Goal: Transaction & Acquisition: Purchase product/service

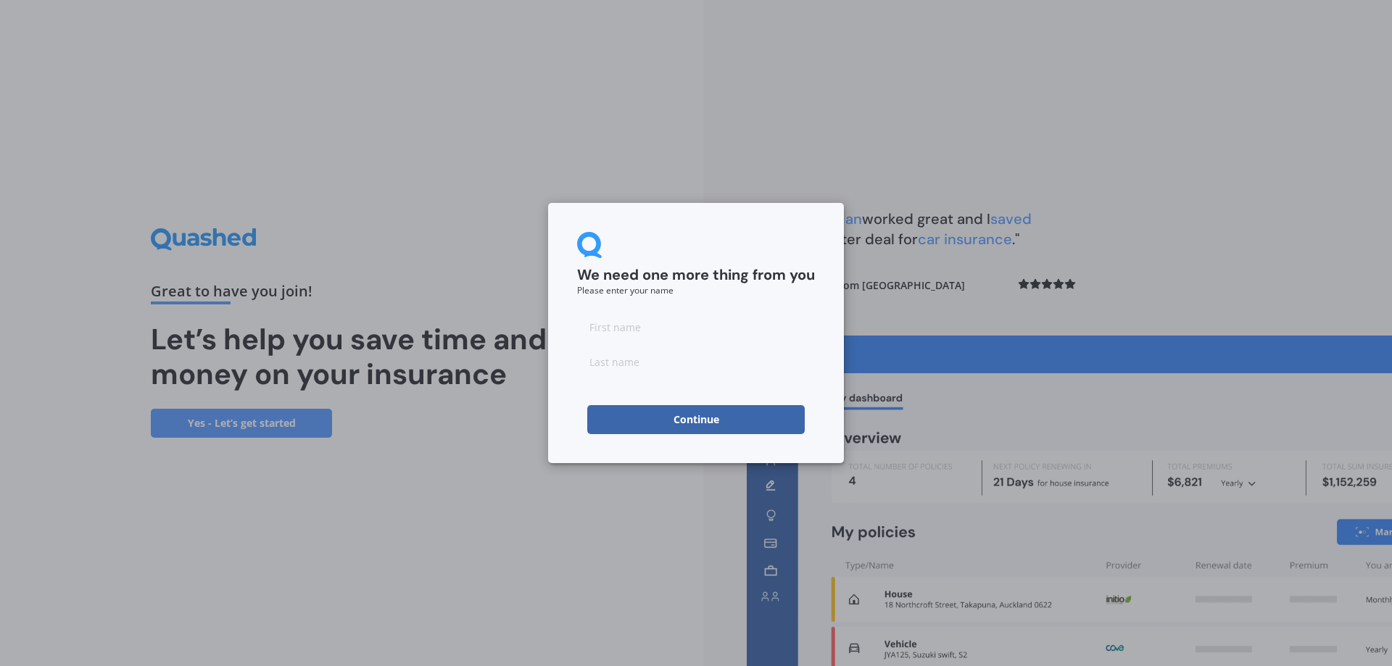
click at [665, 339] on input at bounding box center [696, 326] width 238 height 29
click at [639, 328] on input at bounding box center [696, 326] width 238 height 29
type input "[PERSON_NAME]"
click at [559, 409] on div "We need one more thing from you Please enter your name [PERSON_NAME] Continue" at bounding box center [696, 333] width 296 height 260
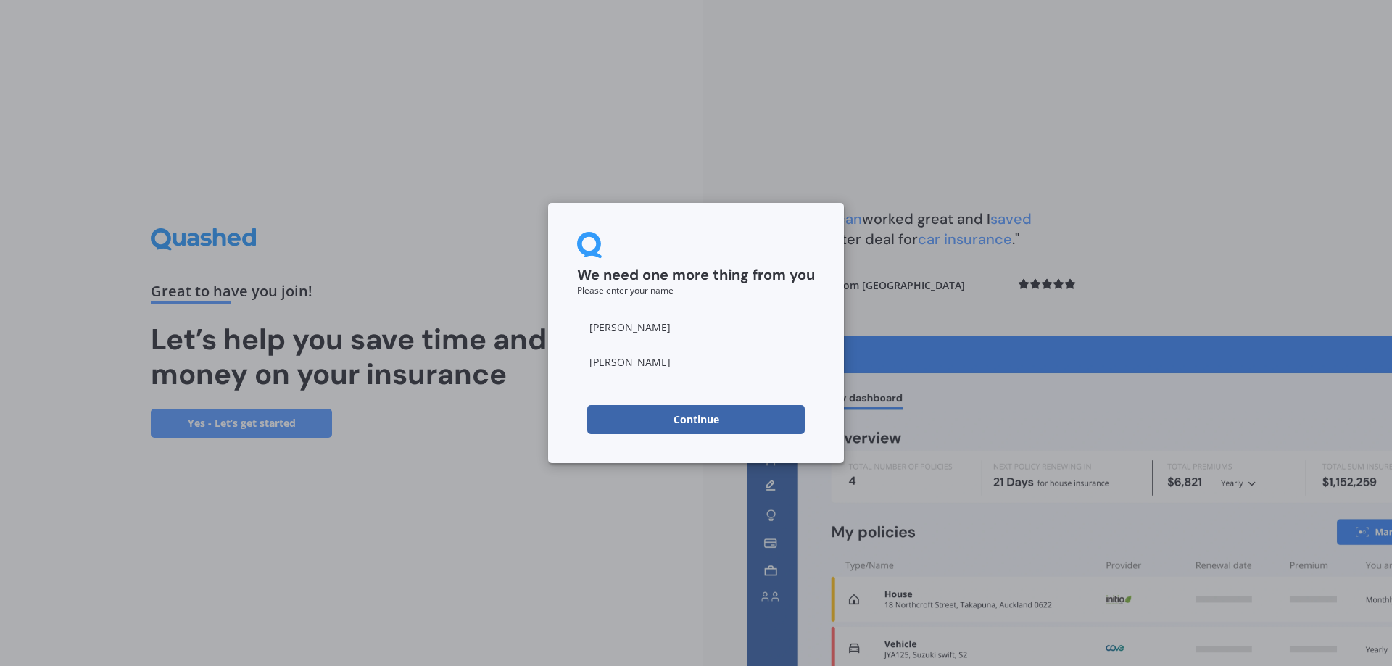
click at [600, 413] on button "Continue" at bounding box center [696, 419] width 218 height 29
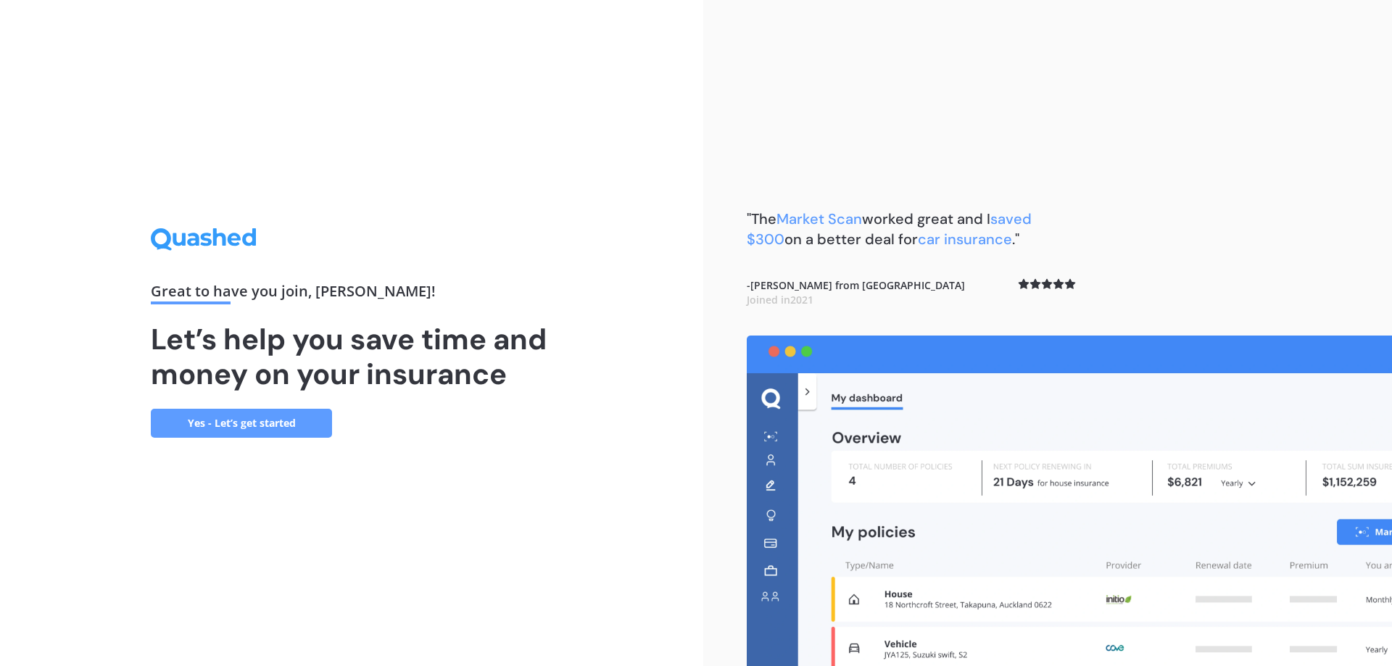
click at [220, 420] on link "Yes - Let’s get started" at bounding box center [241, 423] width 181 height 29
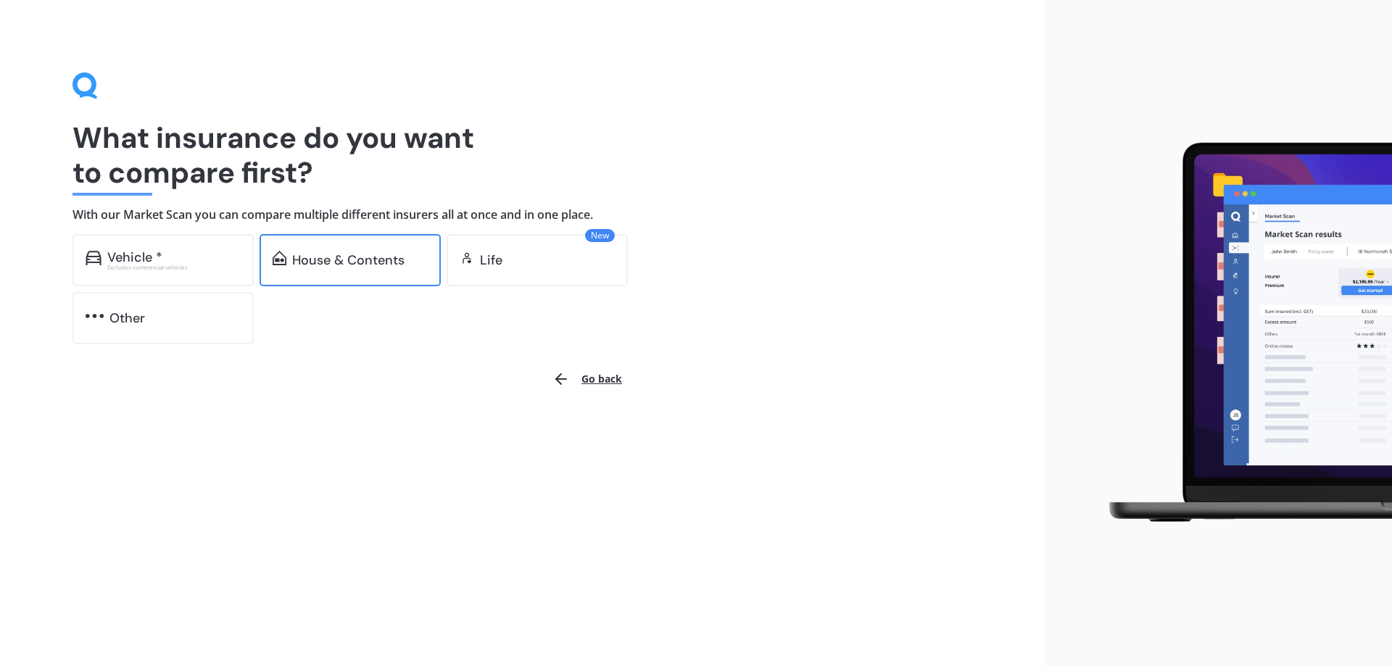
click at [364, 255] on div "House & Contents" at bounding box center [348, 260] width 112 height 15
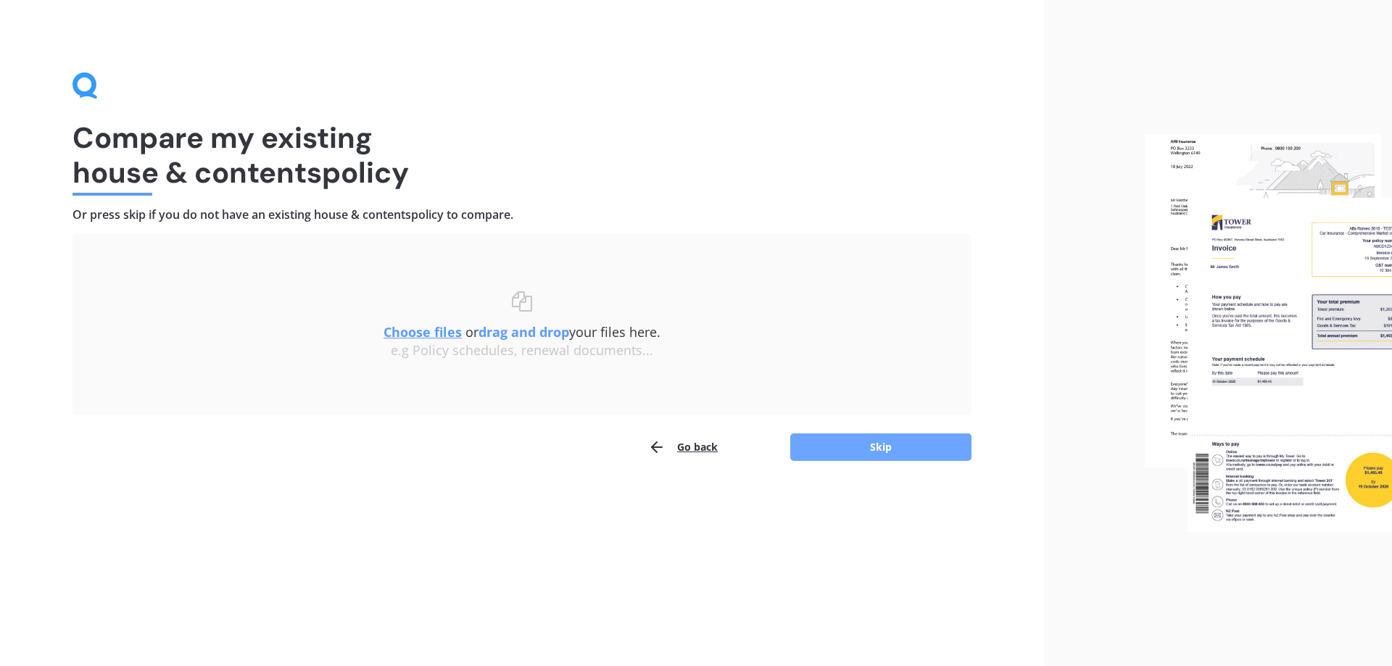
click at [918, 449] on button "Skip" at bounding box center [880, 448] width 181 height 28
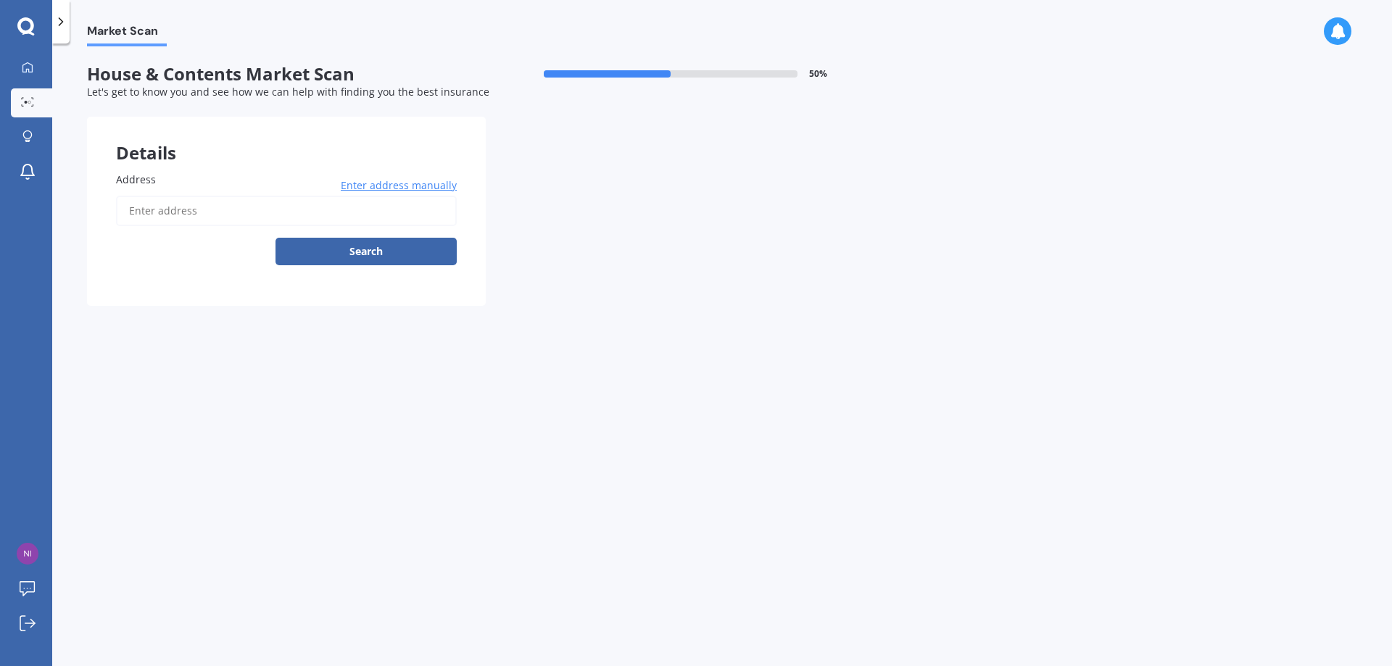
click at [241, 210] on input "Address" at bounding box center [286, 211] width 341 height 30
type input "[STREET_ADDRESS][PERSON_NAME][PERSON_NAME]"
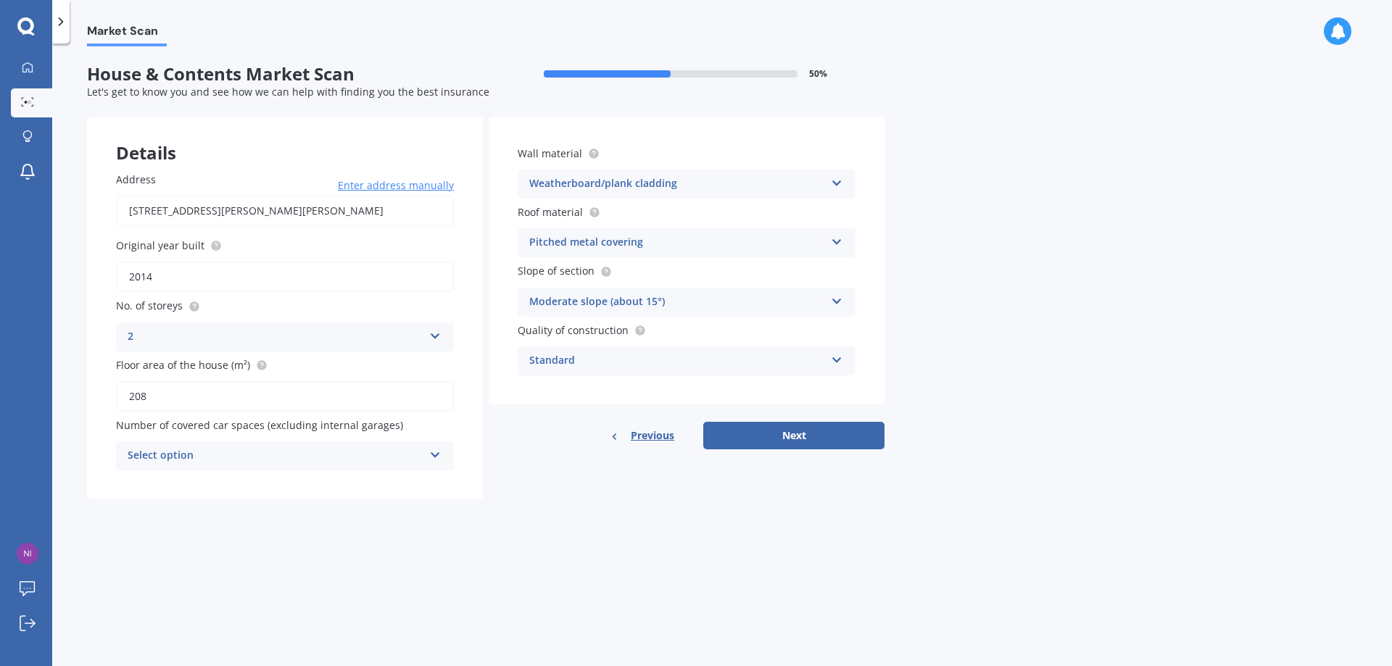
click at [748, 189] on div "Weatherboard/plank cladding" at bounding box center [677, 183] width 296 height 17
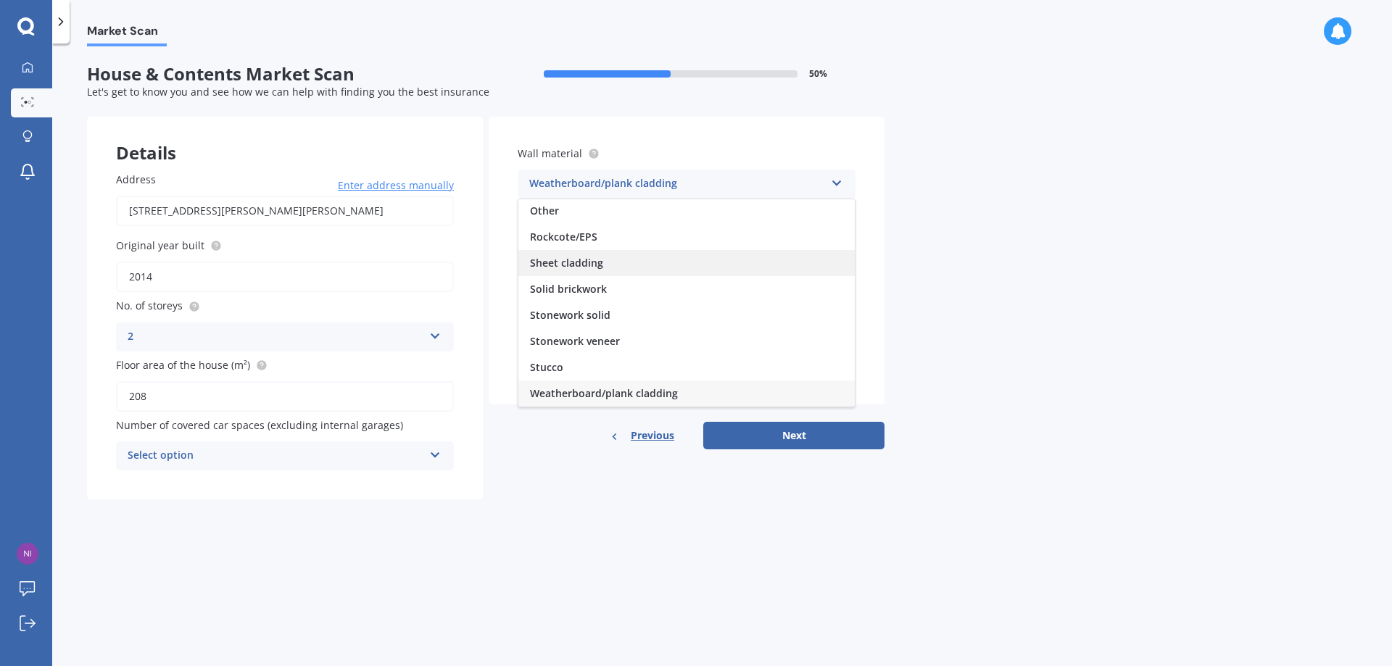
click at [607, 265] on div "Sheet cladding" at bounding box center [686, 263] width 336 height 26
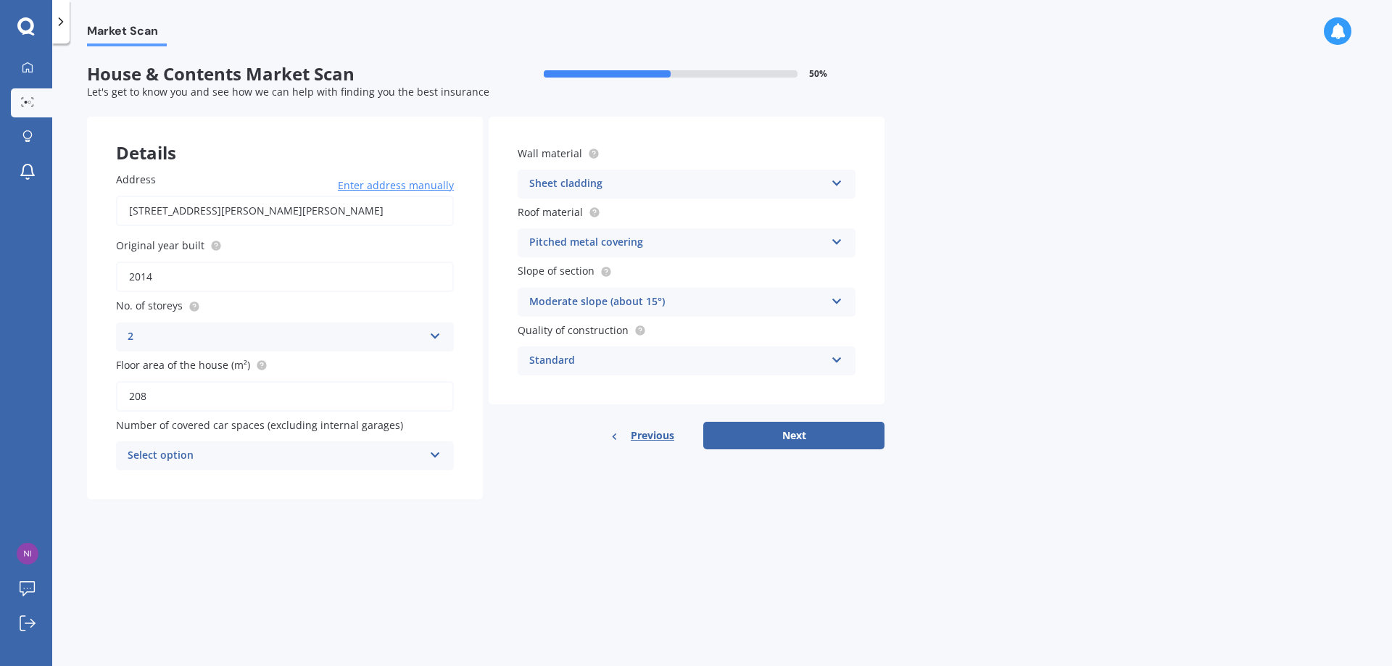
click at [690, 297] on div "Moderate slope (about 15°)" at bounding box center [677, 302] width 296 height 17
click at [692, 300] on div "Moderate slope (about 15°)" at bounding box center [677, 302] width 296 height 17
click at [669, 366] on div "Standard" at bounding box center [677, 360] width 296 height 17
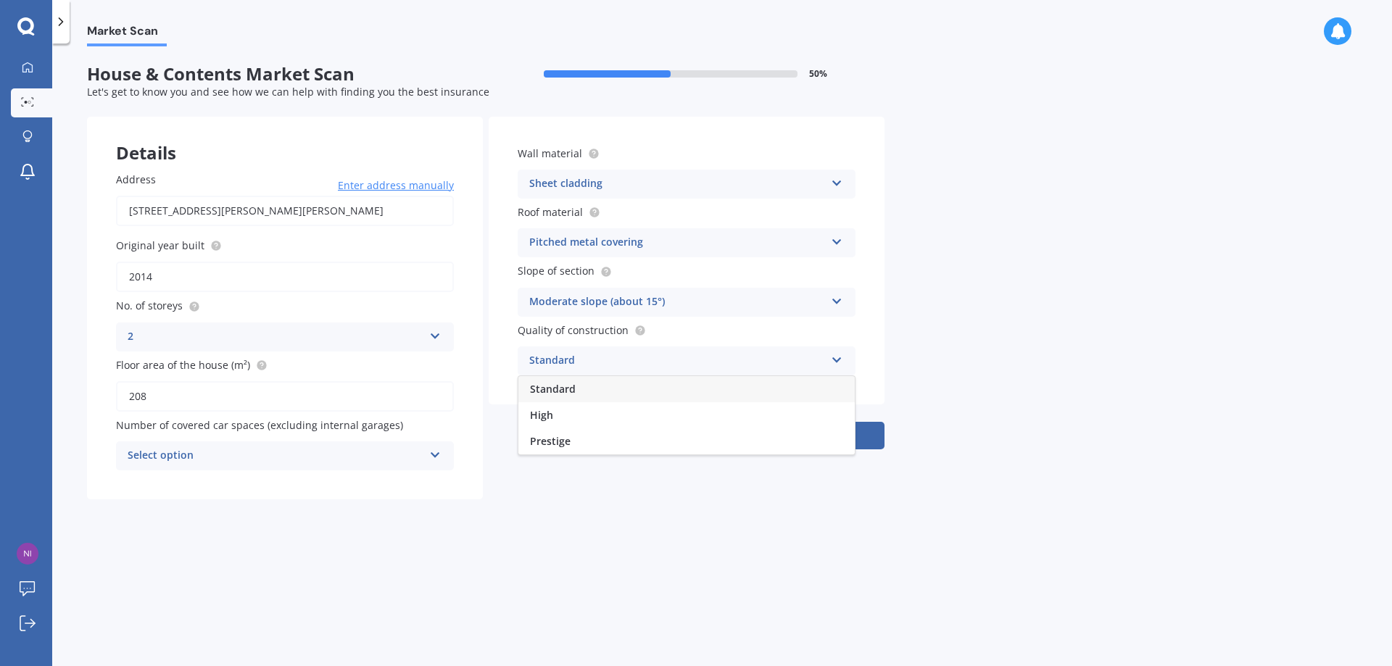
click at [669, 365] on div "Standard" at bounding box center [677, 360] width 296 height 17
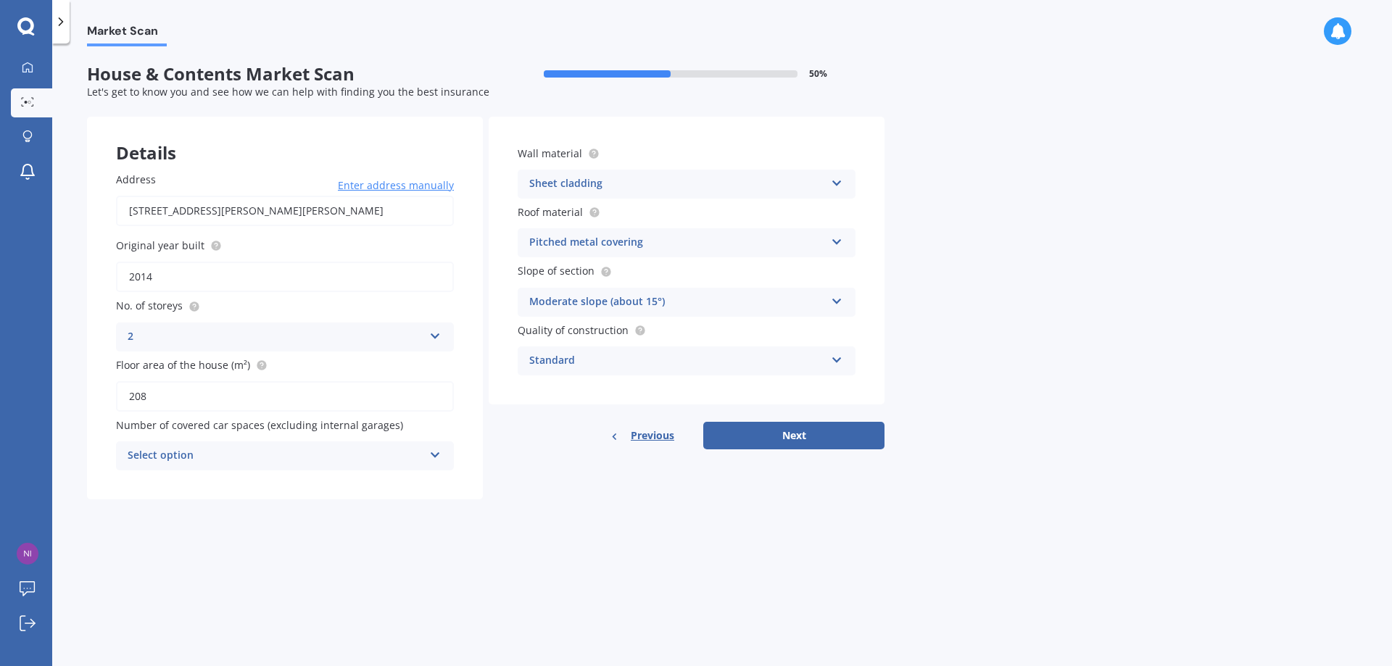
click at [344, 458] on div "Select option" at bounding box center [276, 455] width 296 height 17
click at [297, 567] on div "3" at bounding box center [285, 563] width 336 height 26
click at [261, 405] on input "208" at bounding box center [285, 396] width 338 height 30
click at [261, 406] on input "208" at bounding box center [285, 396] width 338 height 30
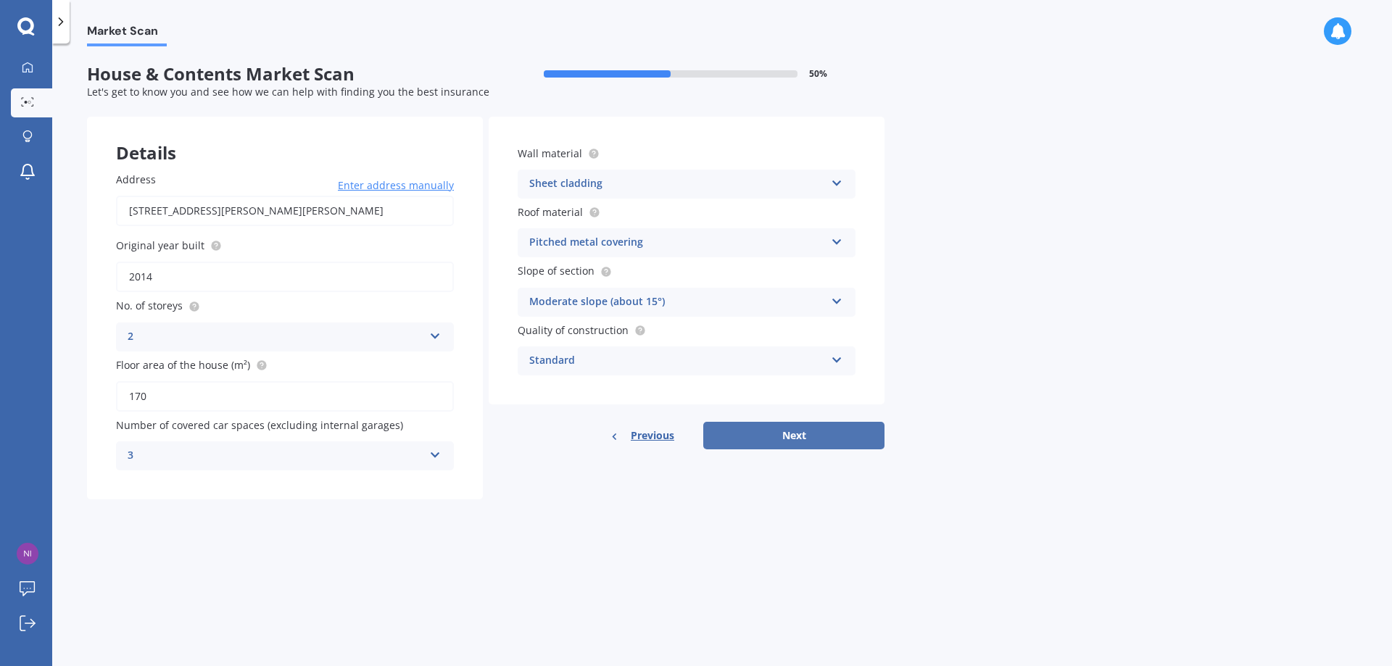
type input "170"
click at [798, 437] on button "Next" at bounding box center [793, 436] width 181 height 28
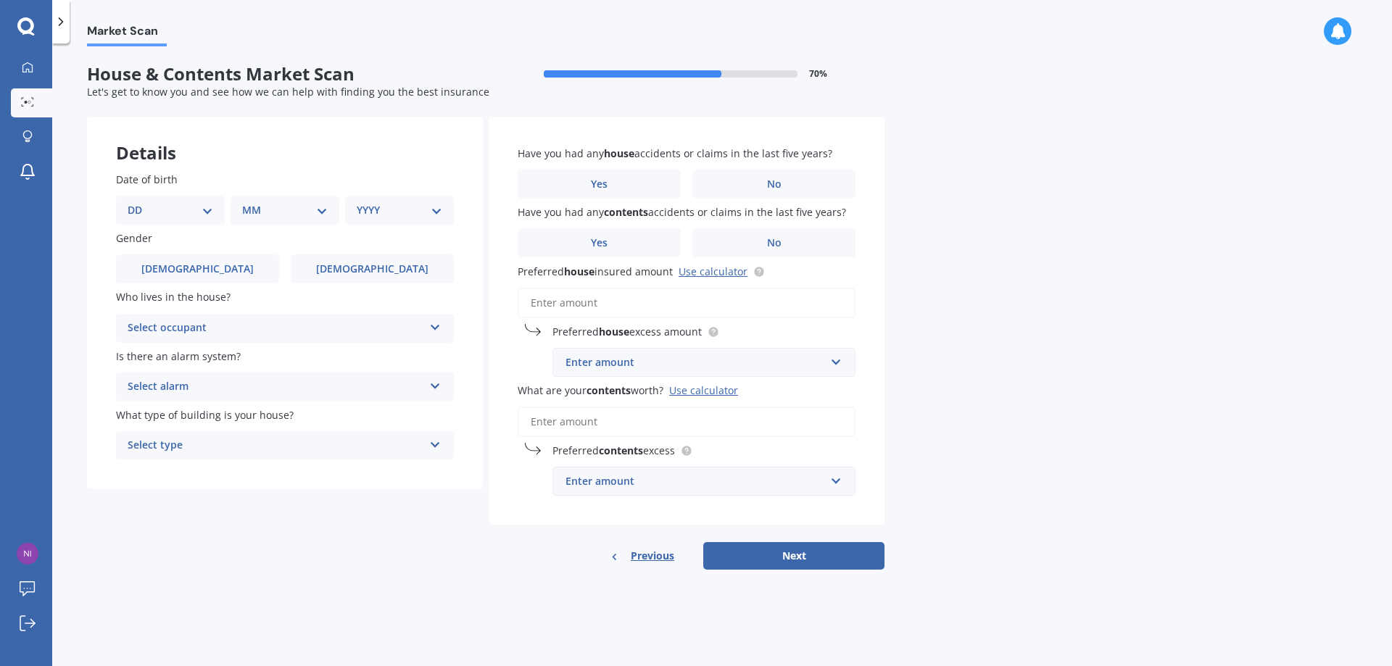
click at [203, 212] on select "DD 01 02 03 04 05 06 07 08 09 10 11 12 13 14 15 16 17 18 19 20 21 22 23 24 25 2…" at bounding box center [171, 210] width 86 height 16
select select "30"
click at [139, 202] on select "DD 01 02 03 04 05 06 07 08 09 10 11 12 13 14 15 16 17 18 19 20 21 22 23 24 25 2…" at bounding box center [171, 210] width 86 height 16
click at [299, 207] on select "MM 01 02 03 04 05 06 07 08 09 10 11 12" at bounding box center [288, 210] width 80 height 16
select select "12"
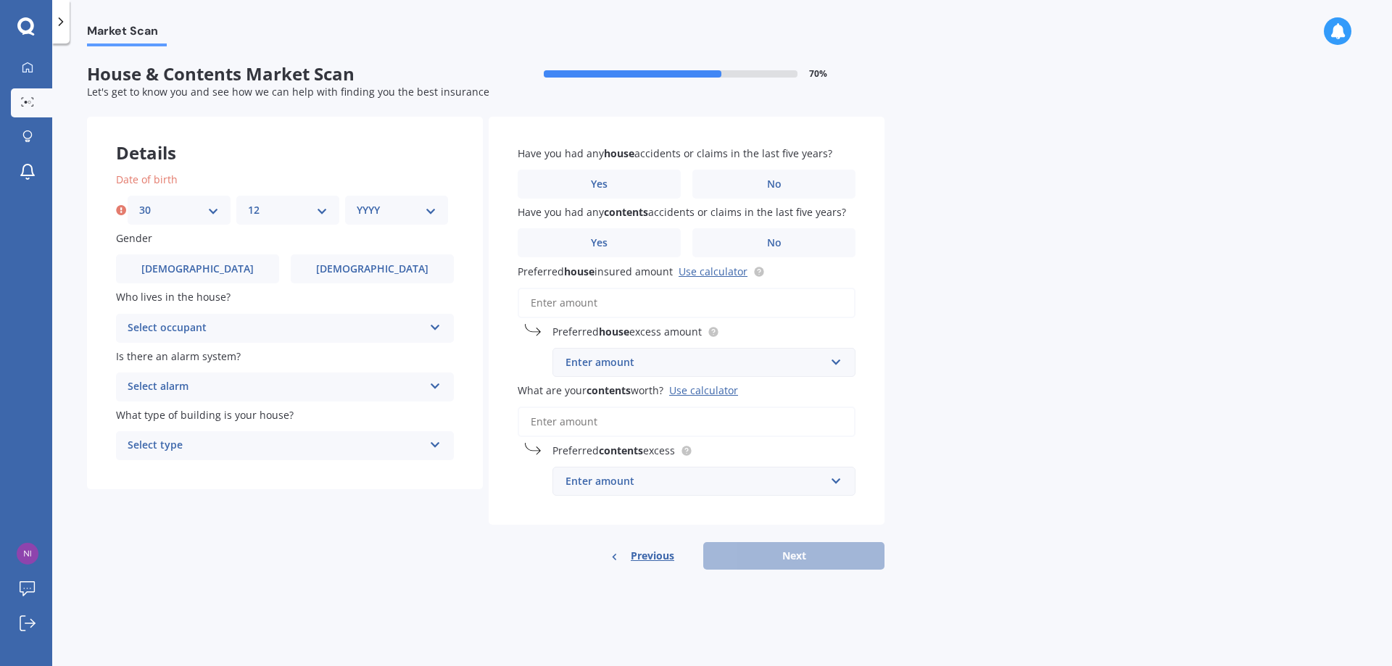
click at [248, 202] on select "MM 01 02 03 04 05 06 07 08 09 10 11 12" at bounding box center [288, 210] width 80 height 16
click at [362, 209] on select "YYYY 2009 2008 2007 2006 2005 2004 2003 2002 2001 2000 1999 1998 1997 1996 1995…" at bounding box center [397, 210] width 80 height 16
click at [392, 212] on select "YYYY 2009 2008 2007 2006 2005 2004 2003 2002 2001 2000 1999 1998 1997 1996 1995…" at bounding box center [397, 210] width 80 height 16
select select "1979"
click at [357, 202] on select "YYYY 2009 2008 2007 2006 2005 2004 2003 2002 2001 2000 1999 1998 1997 1996 1995…" at bounding box center [397, 210] width 80 height 16
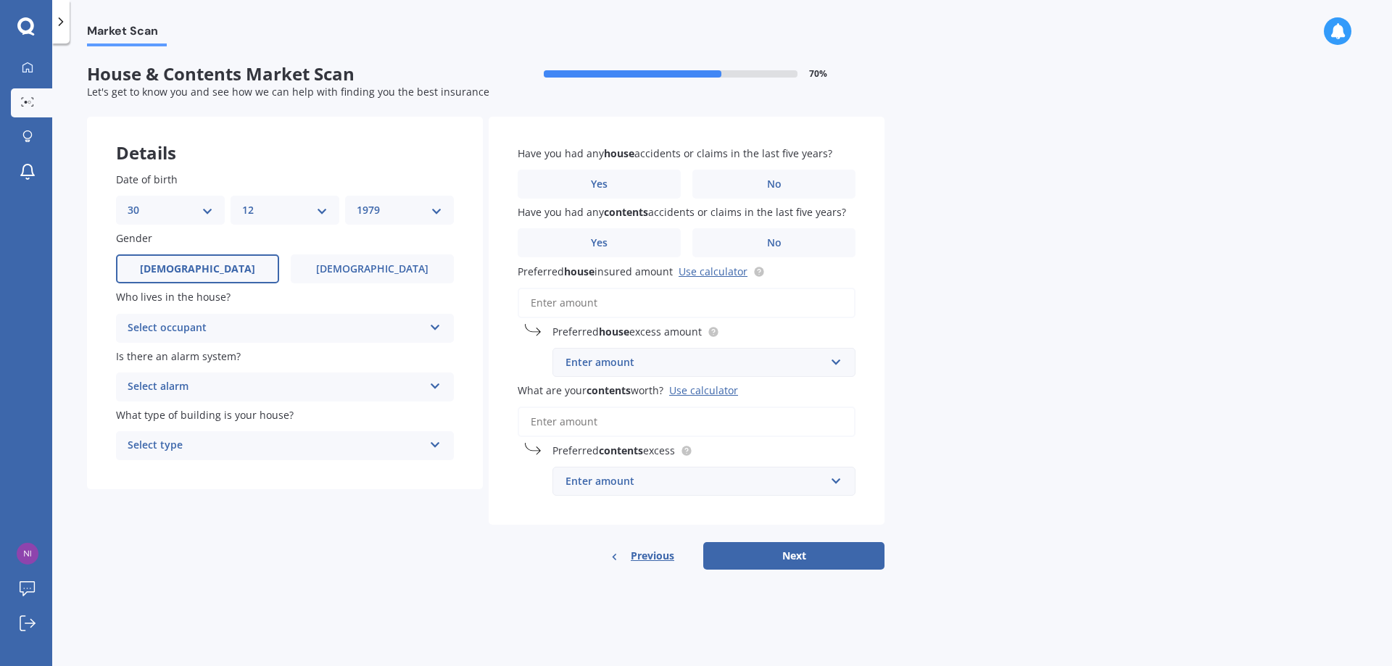
click at [246, 275] on label "[DEMOGRAPHIC_DATA]" at bounding box center [197, 268] width 163 height 29
click at [0, 0] on input "[DEMOGRAPHIC_DATA]" at bounding box center [0, 0] width 0 height 0
click at [221, 323] on div "Select occupant" at bounding box center [276, 328] width 296 height 17
click at [224, 352] on div "Owner" at bounding box center [285, 357] width 336 height 26
click at [225, 391] on div "Select alarm" at bounding box center [276, 386] width 296 height 17
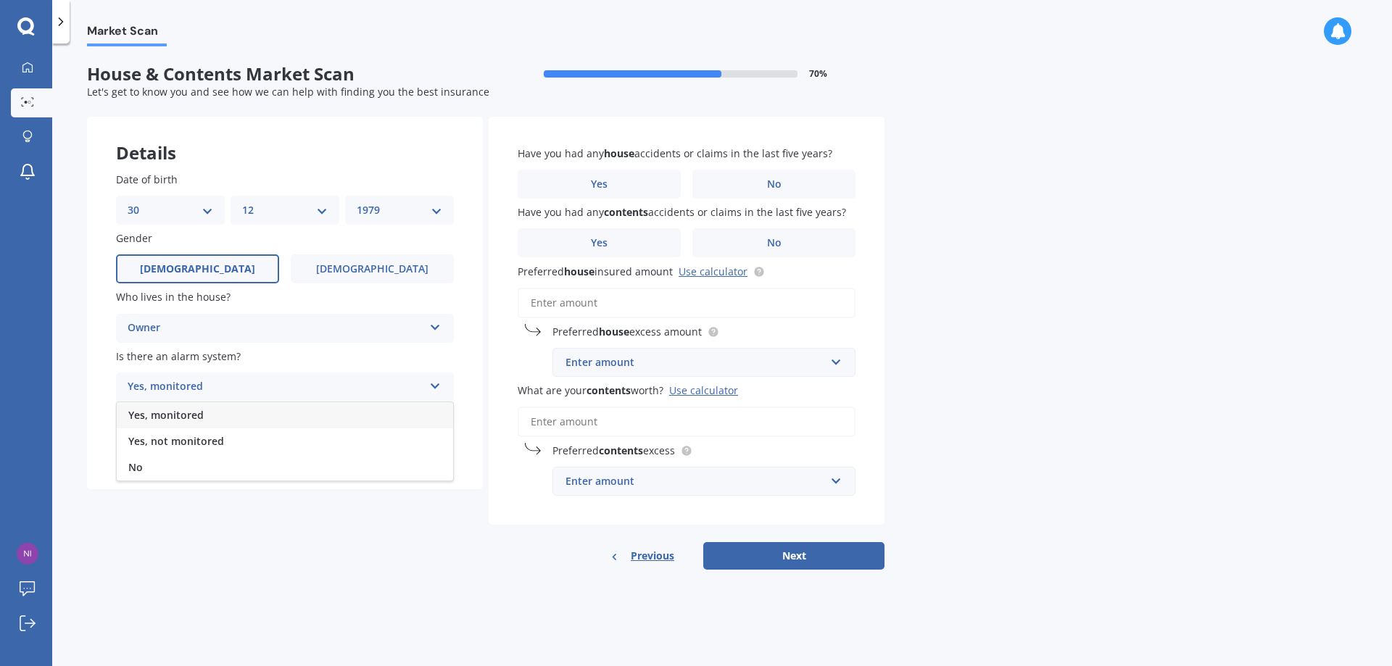
click at [249, 469] on div "No" at bounding box center [285, 468] width 336 height 26
click at [211, 449] on div "Select type" at bounding box center [276, 445] width 296 height 17
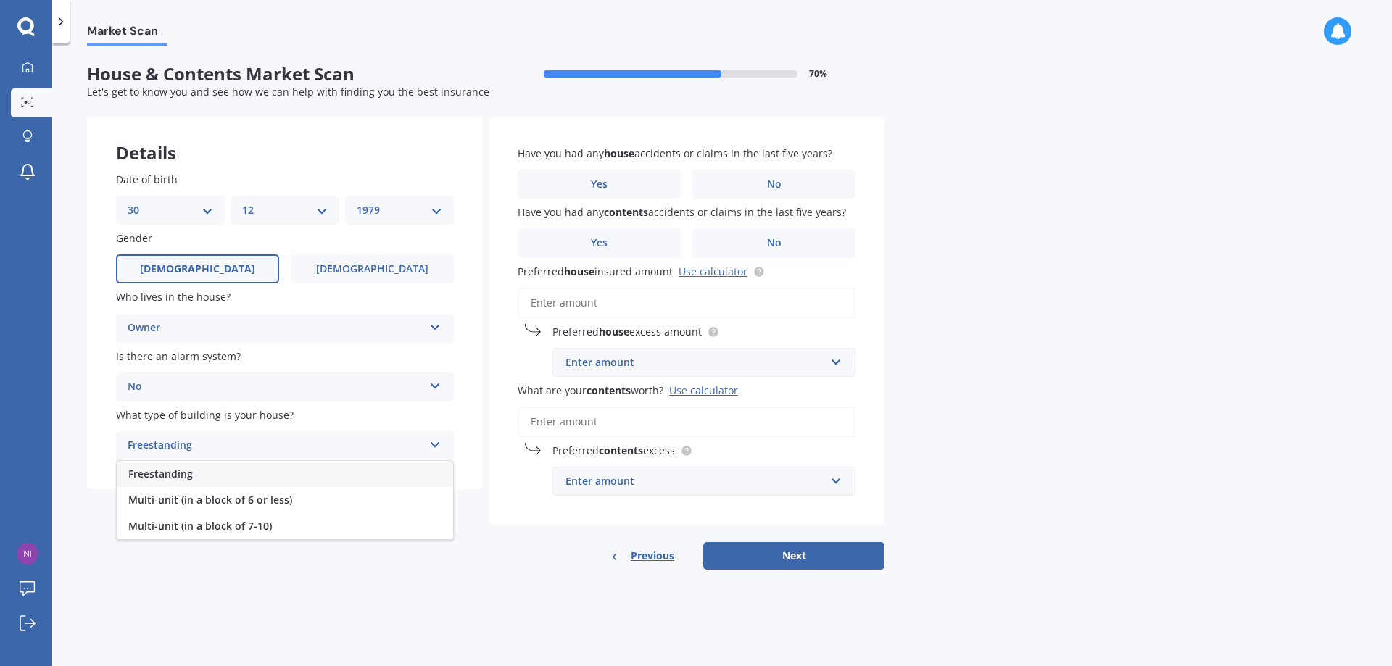
click at [181, 475] on span "Freestanding" at bounding box center [160, 474] width 65 height 14
click at [767, 184] on span "No" at bounding box center [774, 184] width 15 height 12
click at [0, 0] on input "No" at bounding box center [0, 0] width 0 height 0
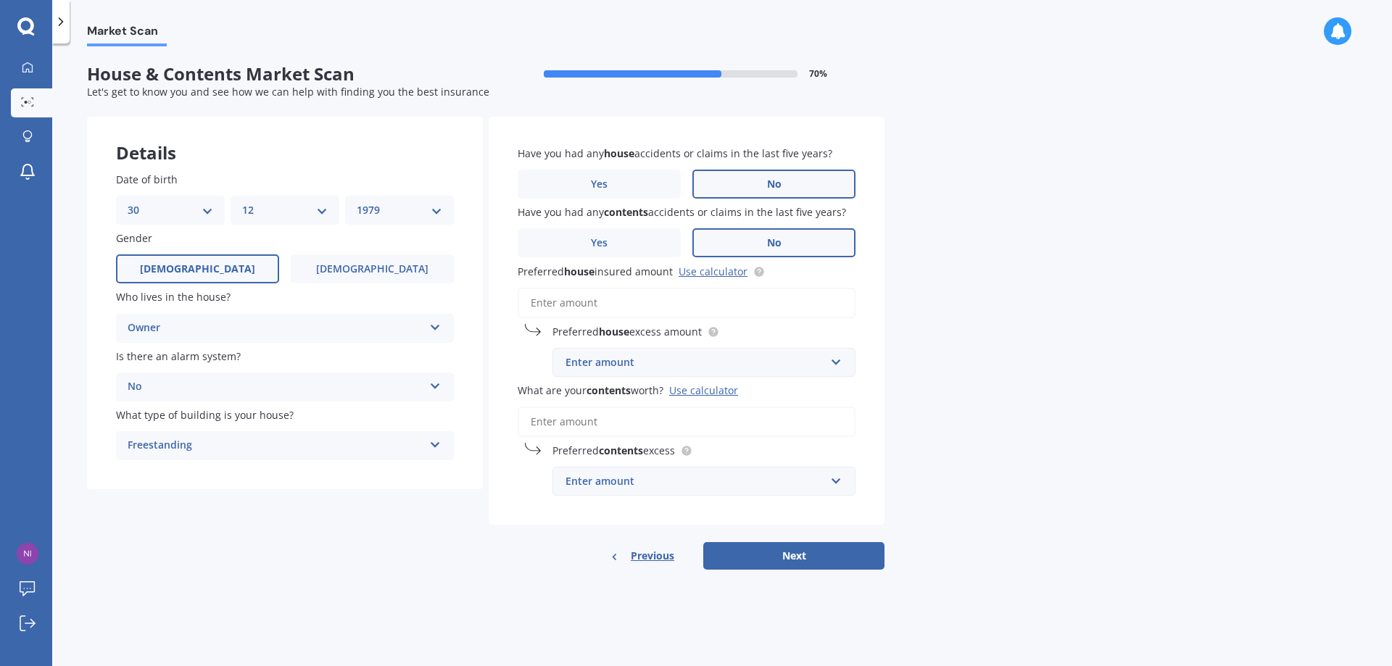
click at [814, 246] on label "No" at bounding box center [773, 242] width 163 height 29
click at [0, 0] on input "No" at bounding box center [0, 0] width 0 height 0
click at [721, 305] on input "Preferred house insured amount Use calculator" at bounding box center [687, 303] width 338 height 30
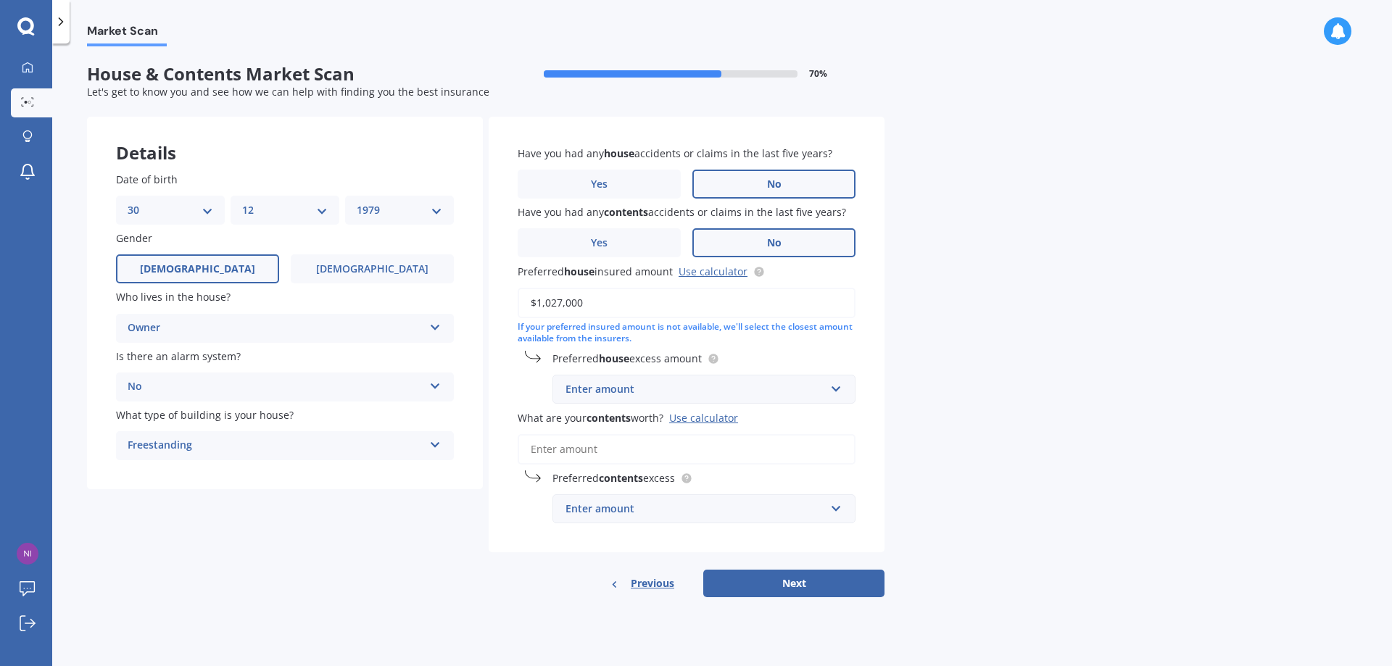
type input "$1,027,000"
click at [717, 388] on div "Enter amount" at bounding box center [696, 389] width 260 height 16
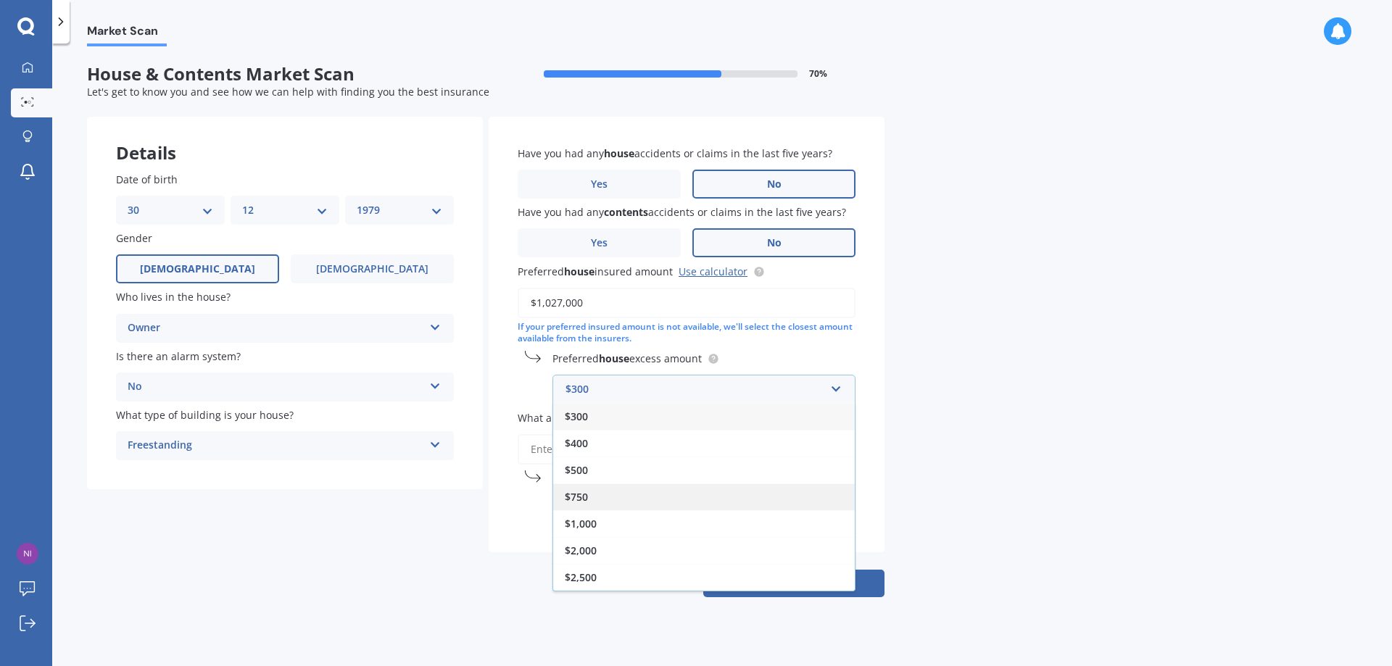
click at [642, 492] on div "$750" at bounding box center [704, 497] width 302 height 27
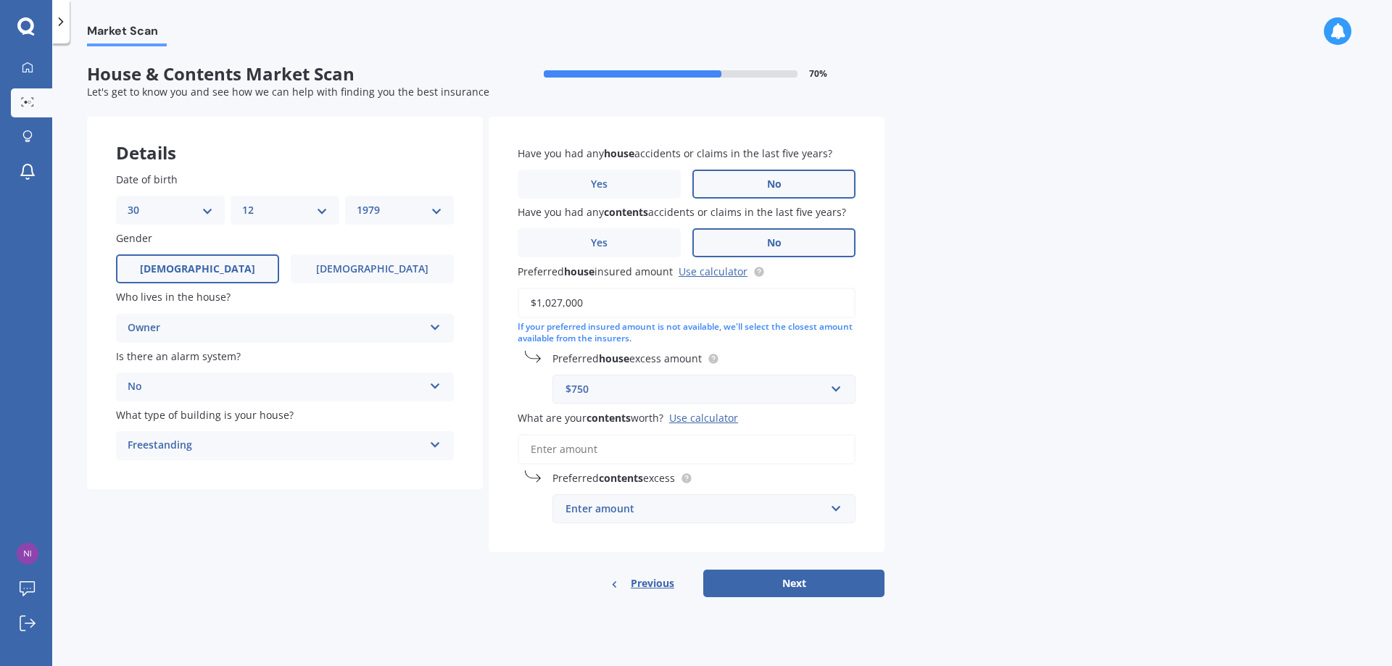
click at [624, 452] on input "What are your contents worth? Use calculator" at bounding box center [687, 449] width 338 height 30
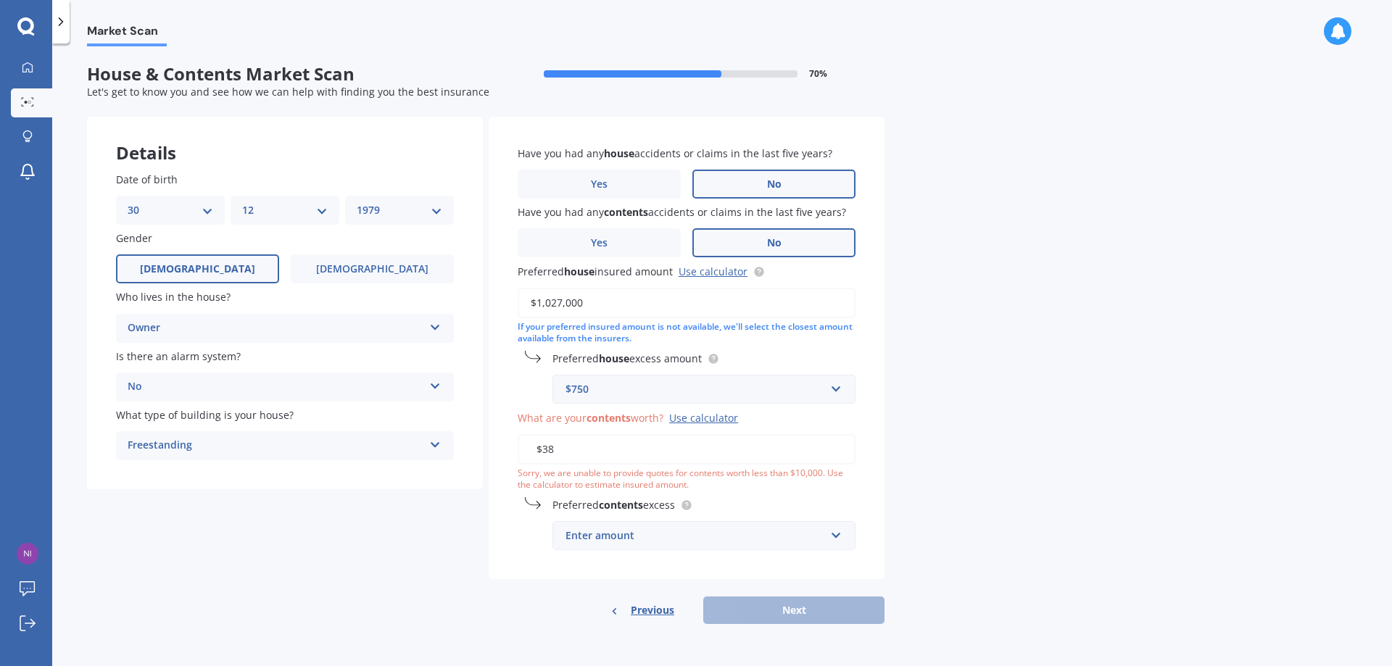
type input "$3"
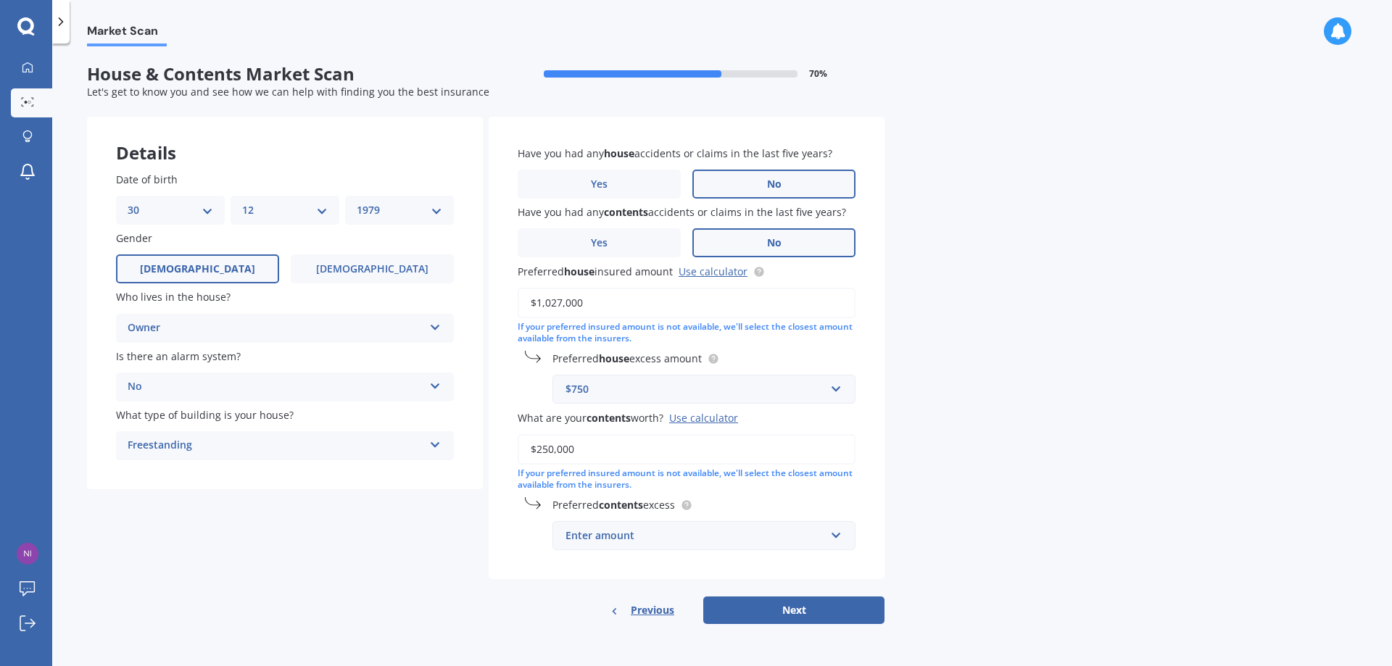
type input "$250,000"
click at [735, 537] on div "Enter amount" at bounding box center [696, 536] width 260 height 16
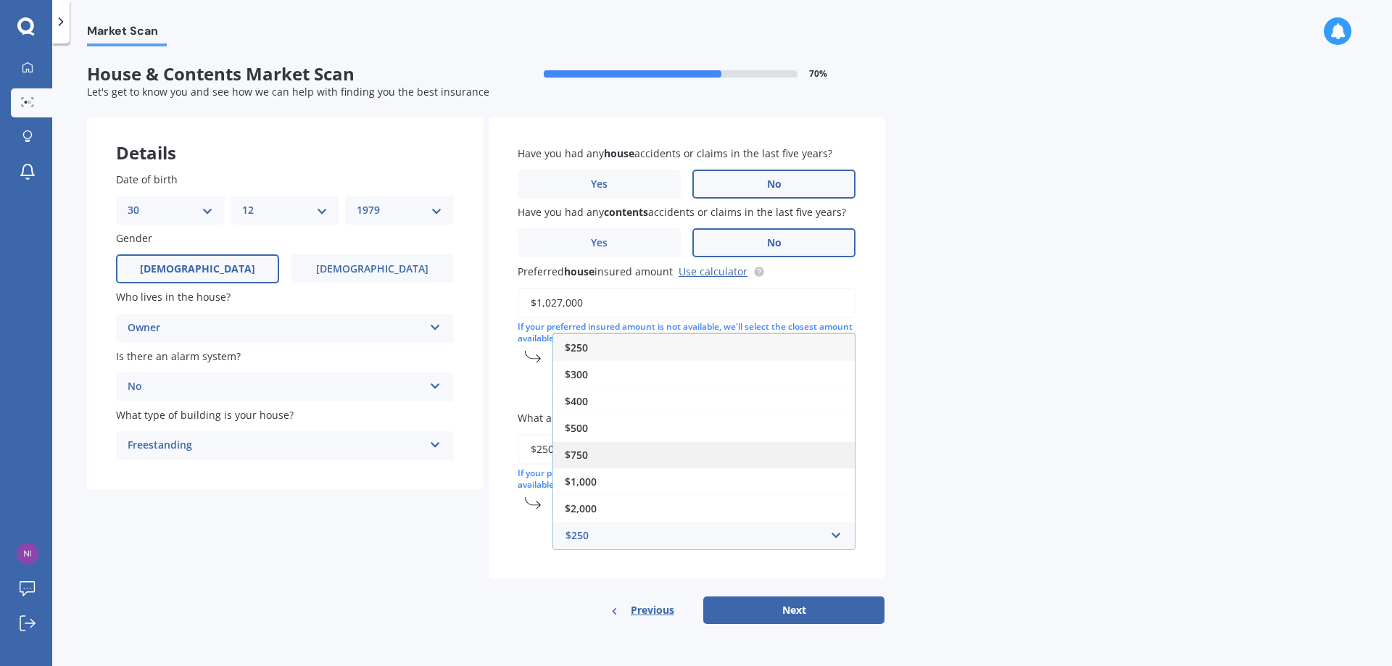
click at [603, 455] on div "$750" at bounding box center [704, 455] width 302 height 27
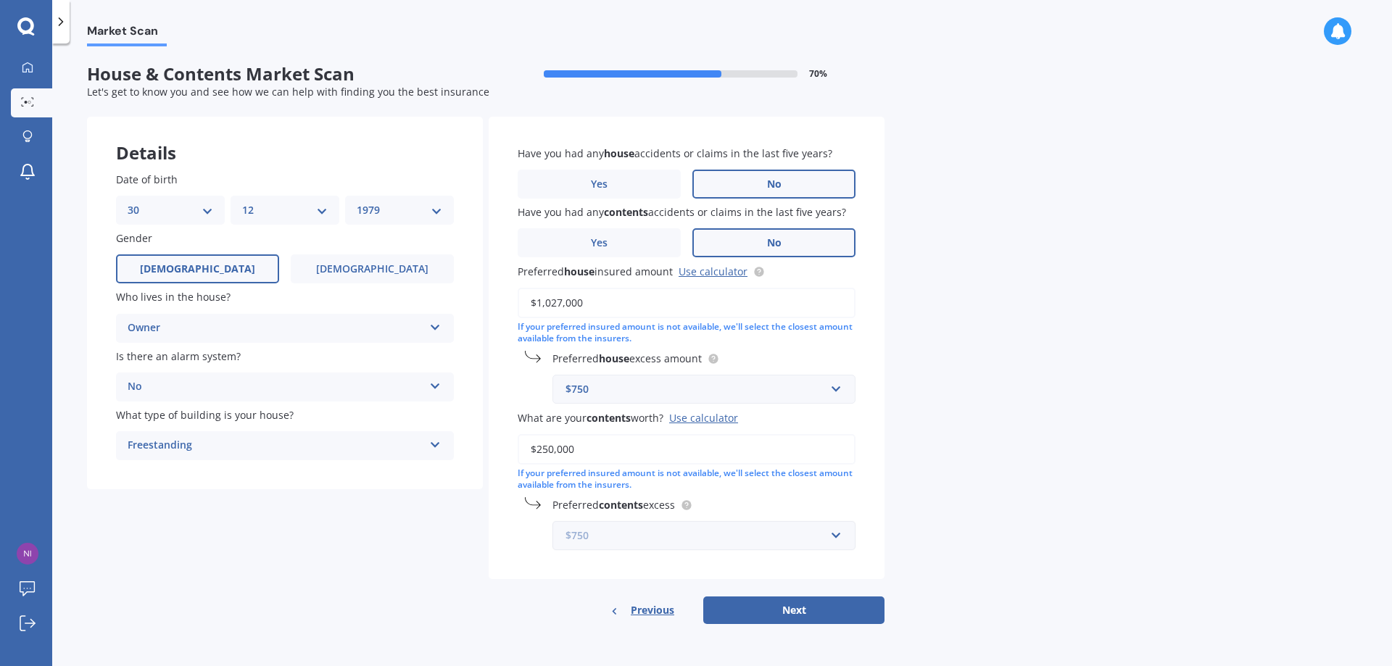
click at [840, 538] on input "text" at bounding box center [699, 536] width 290 height 28
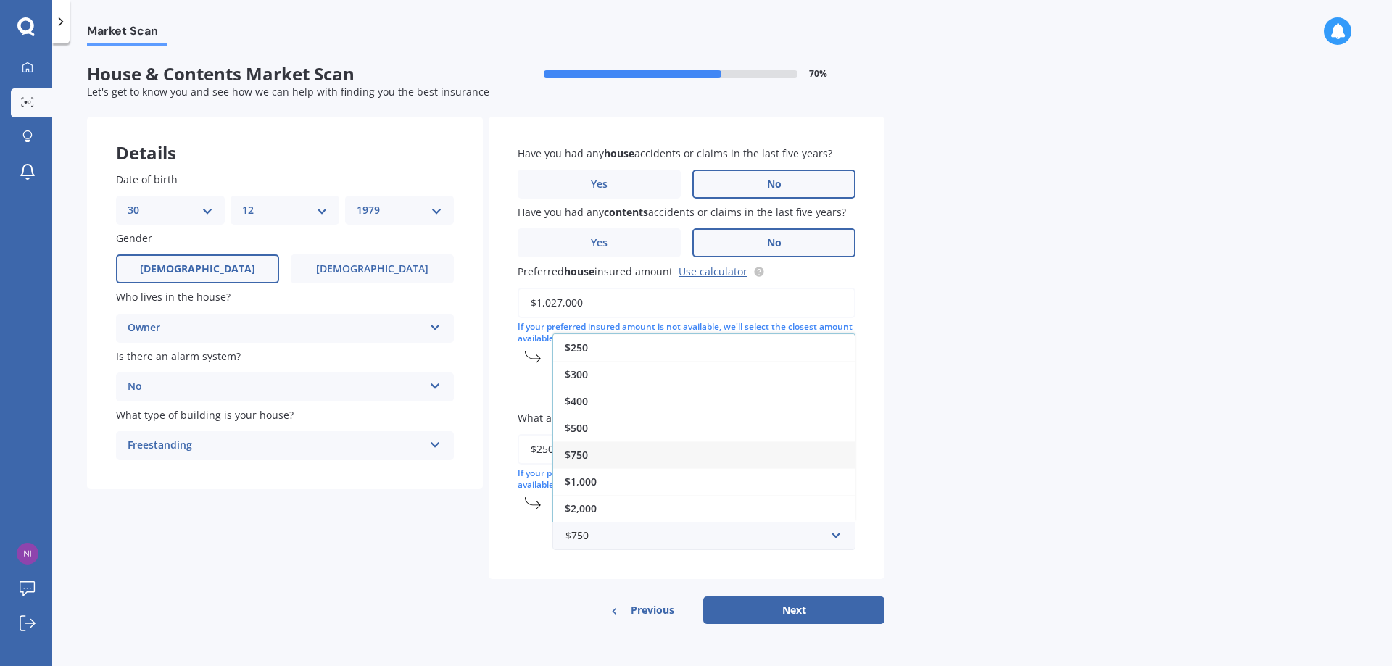
click at [669, 426] on div "$500" at bounding box center [704, 428] width 302 height 27
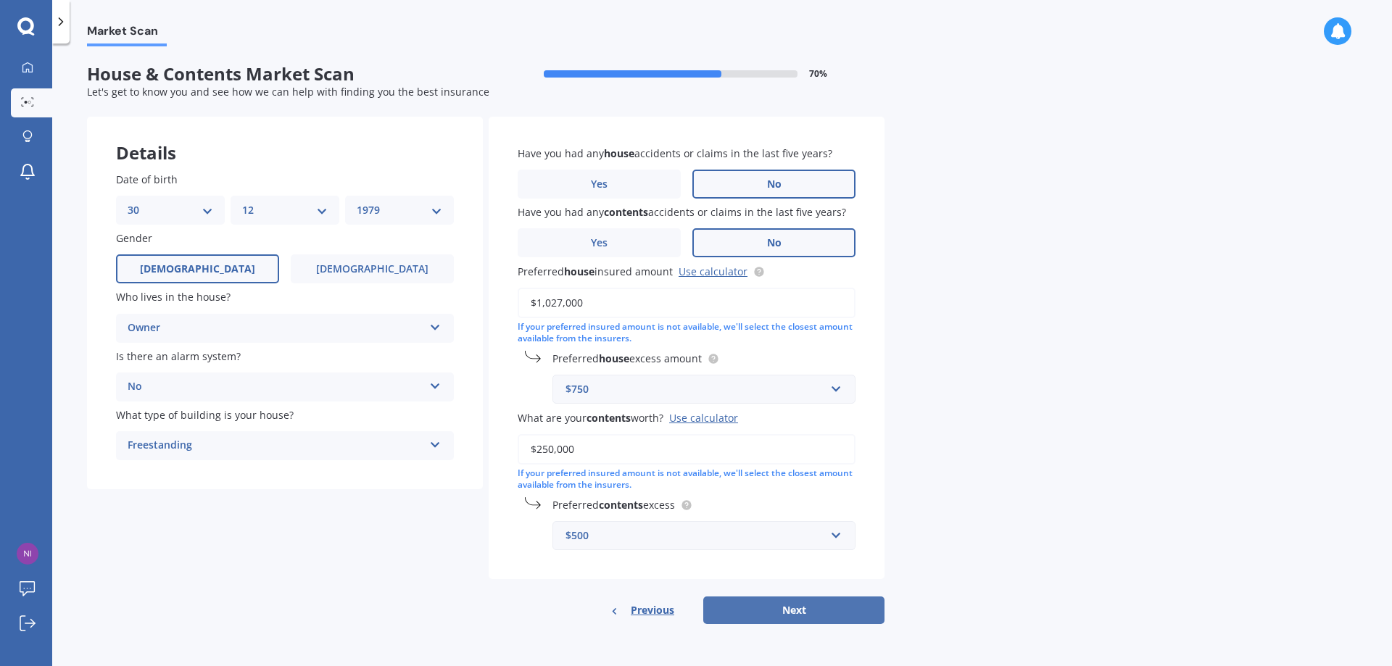
click at [792, 603] on button "Next" at bounding box center [793, 611] width 181 height 28
select select "30"
select select "12"
select select "1979"
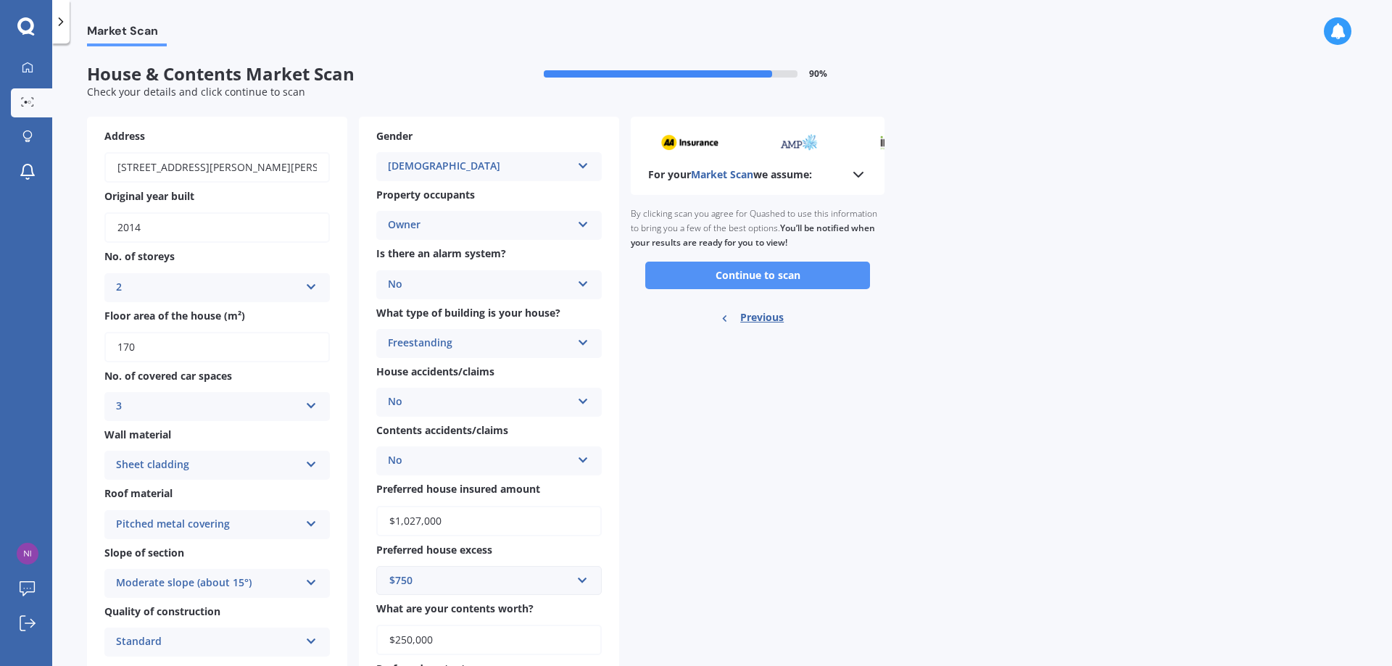
click at [732, 275] on button "Continue to scan" at bounding box center [757, 276] width 225 height 28
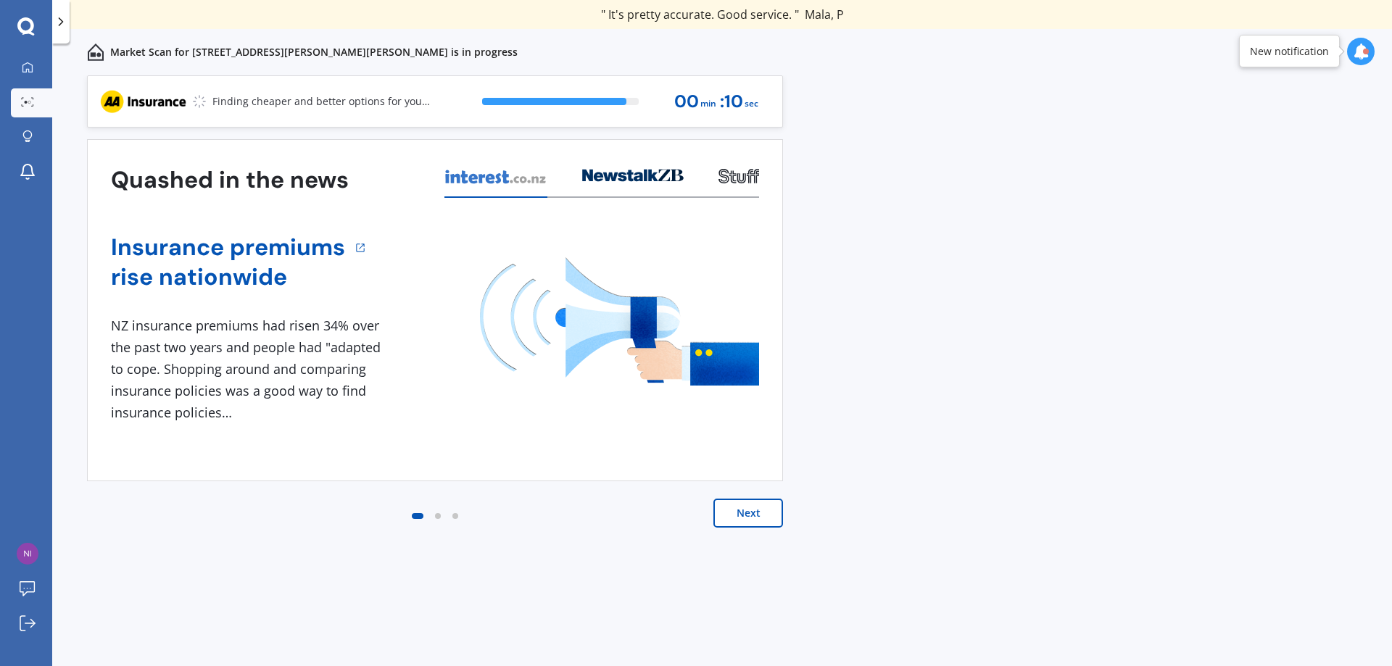
click at [740, 526] on button "Next" at bounding box center [748, 513] width 70 height 29
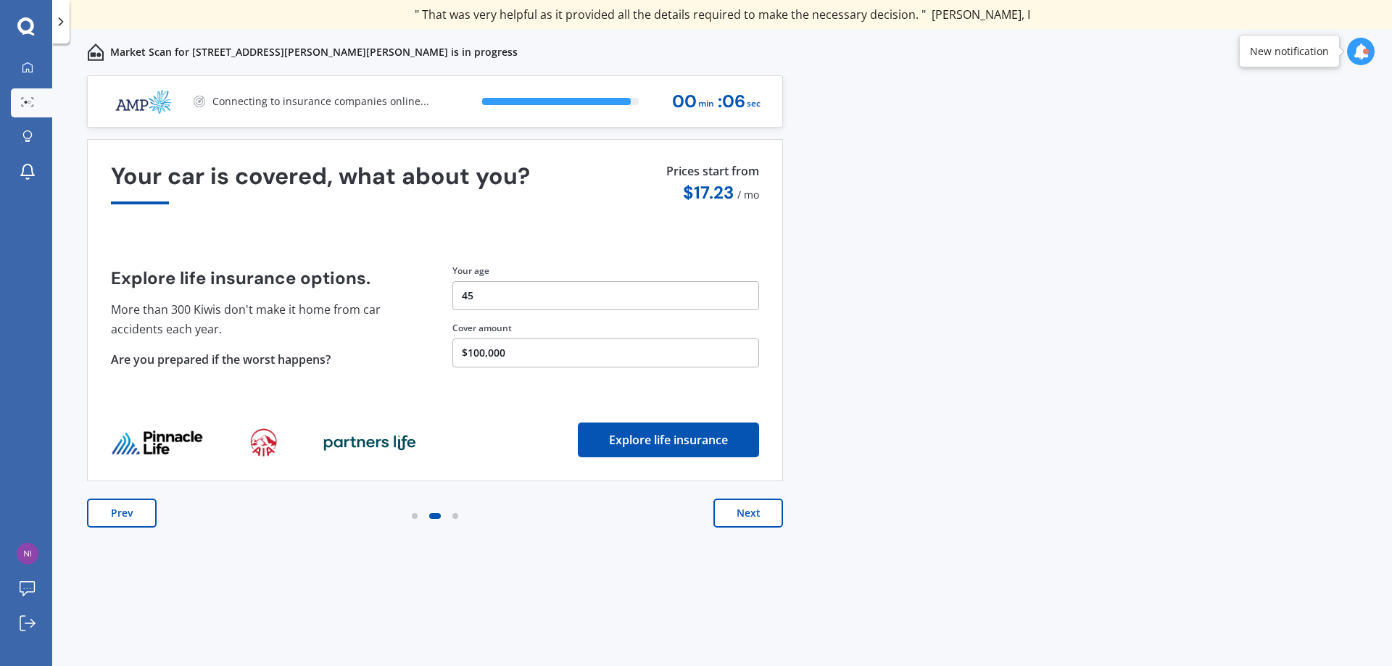
click at [744, 518] on button "Next" at bounding box center [748, 513] width 70 height 29
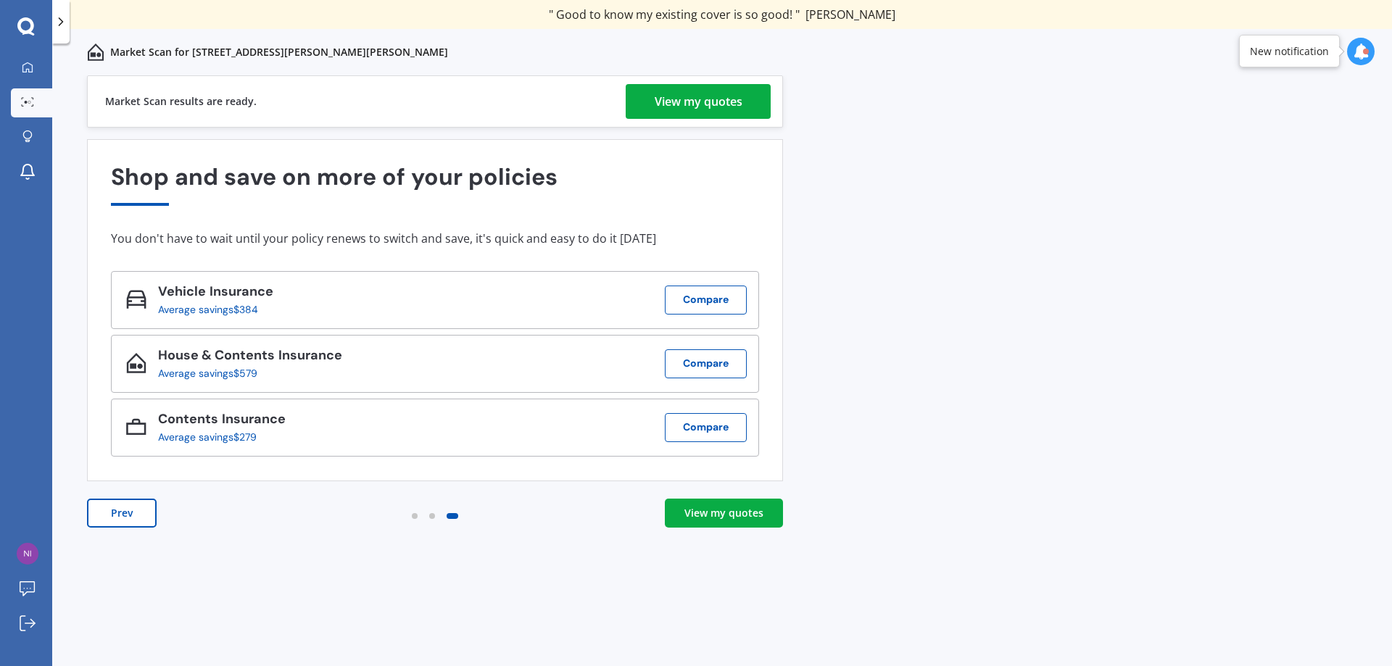
click at [735, 519] on div "View my quotes" at bounding box center [723, 513] width 79 height 15
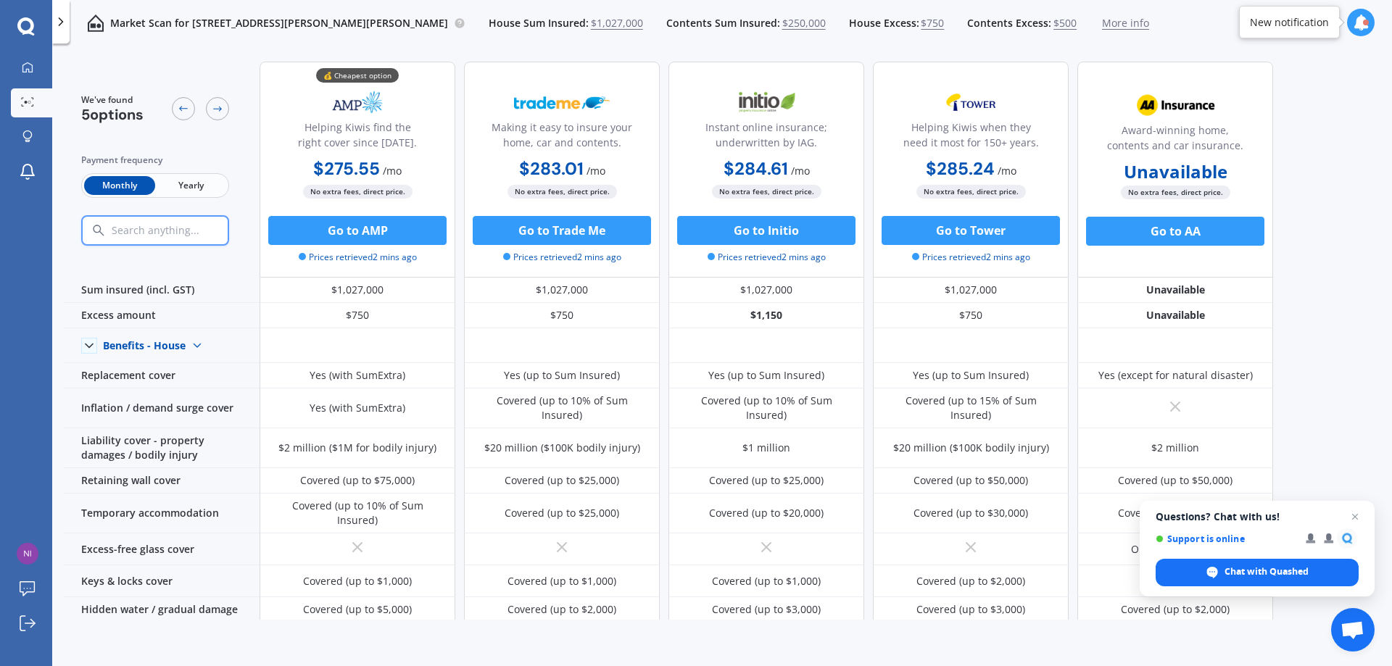
click at [198, 185] on span "Yearly" at bounding box center [190, 185] width 71 height 19
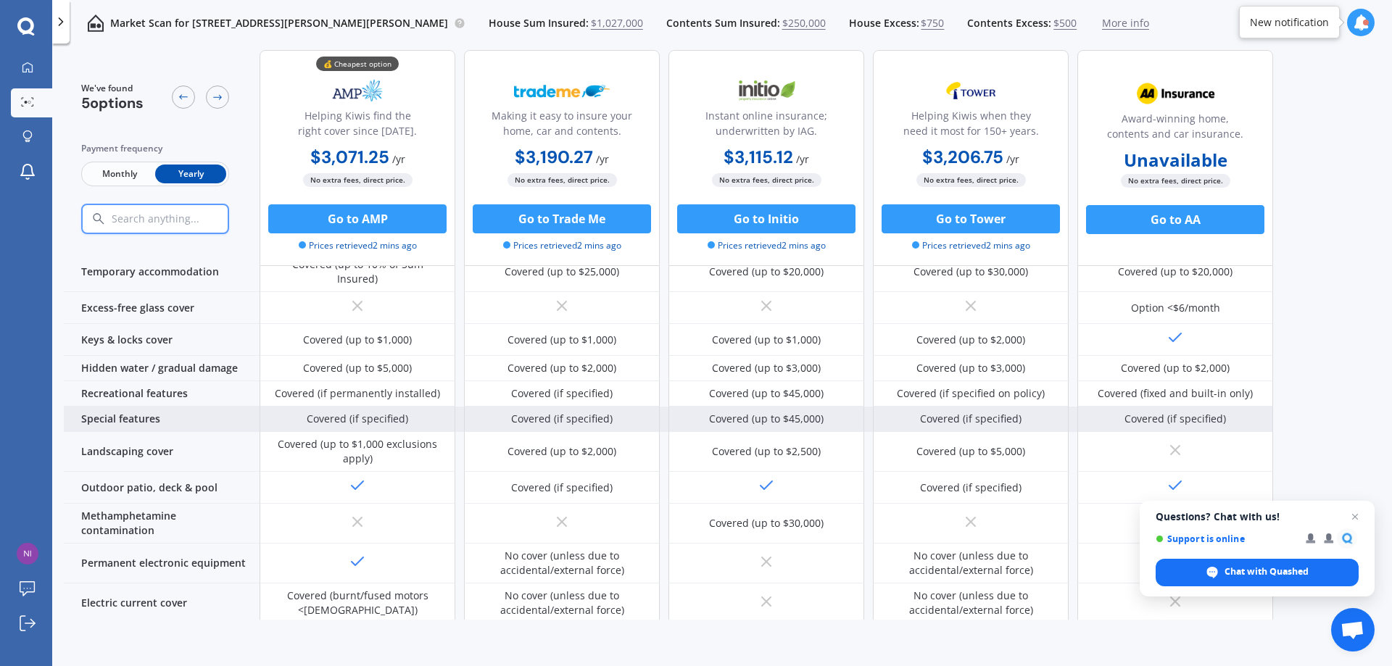
scroll to position [363, 0]
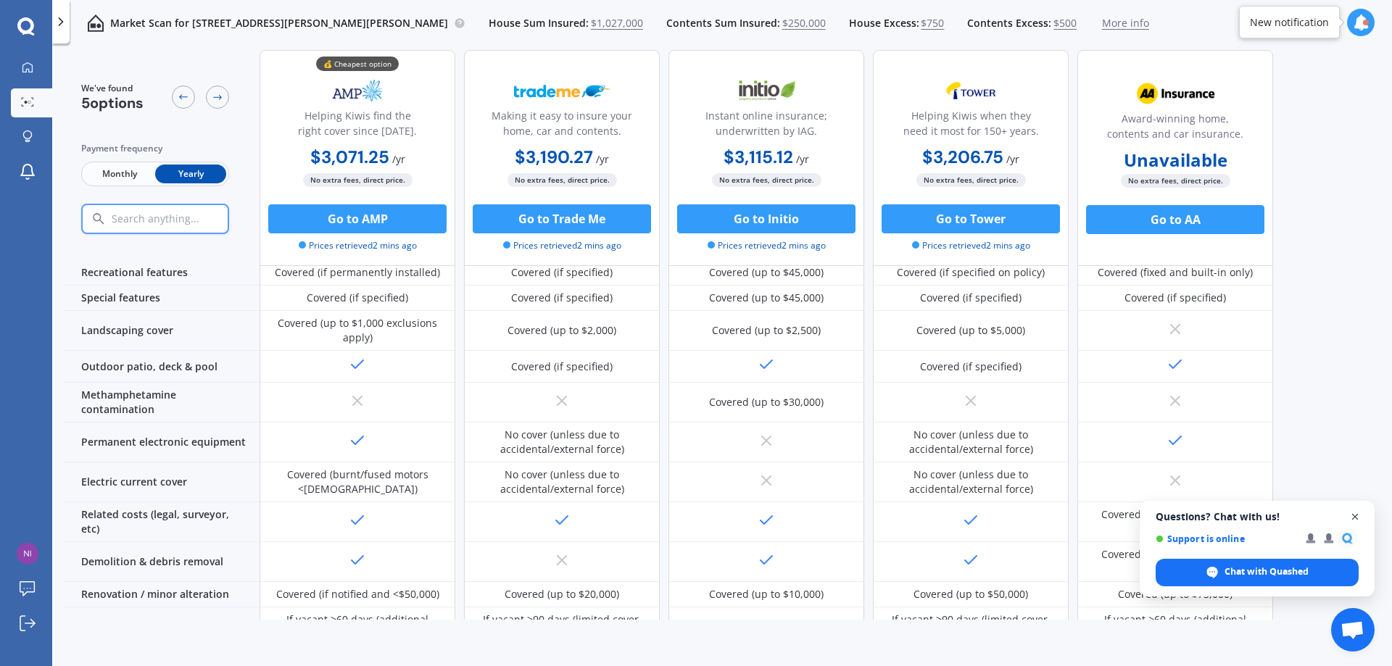
click at [1355, 518] on span "Close chat" at bounding box center [1355, 517] width 18 height 18
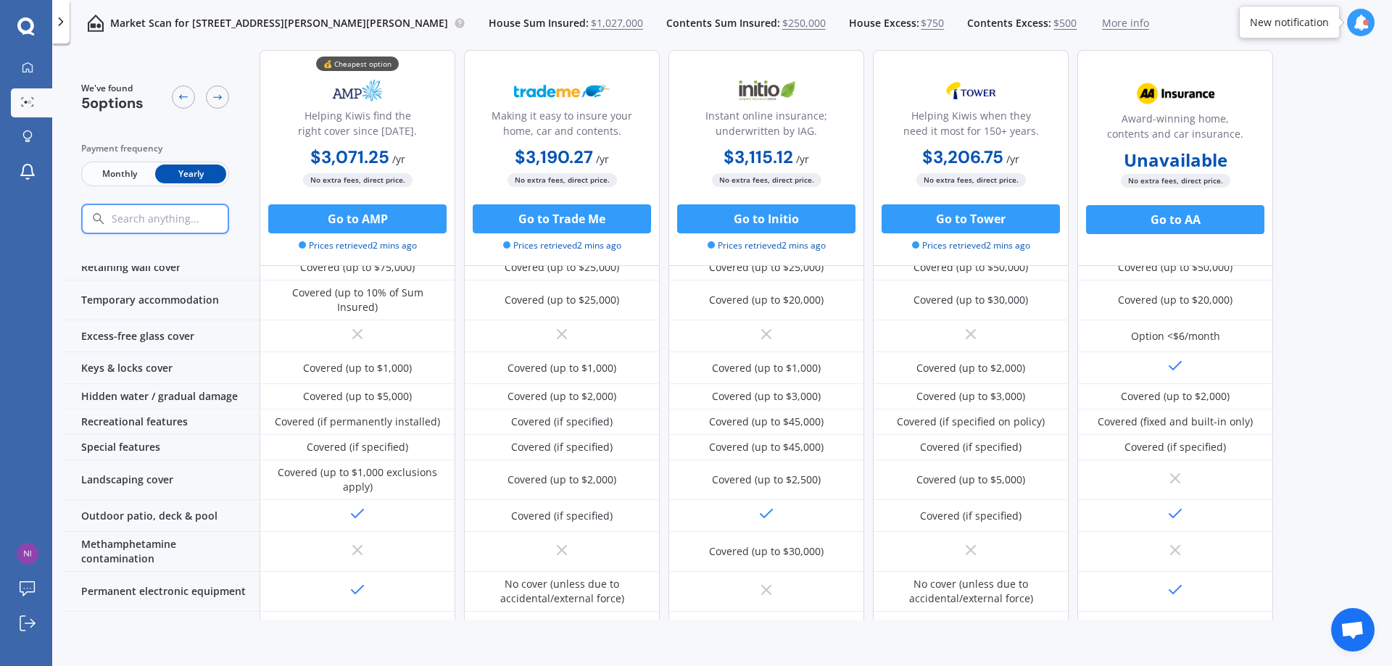
scroll to position [0, 0]
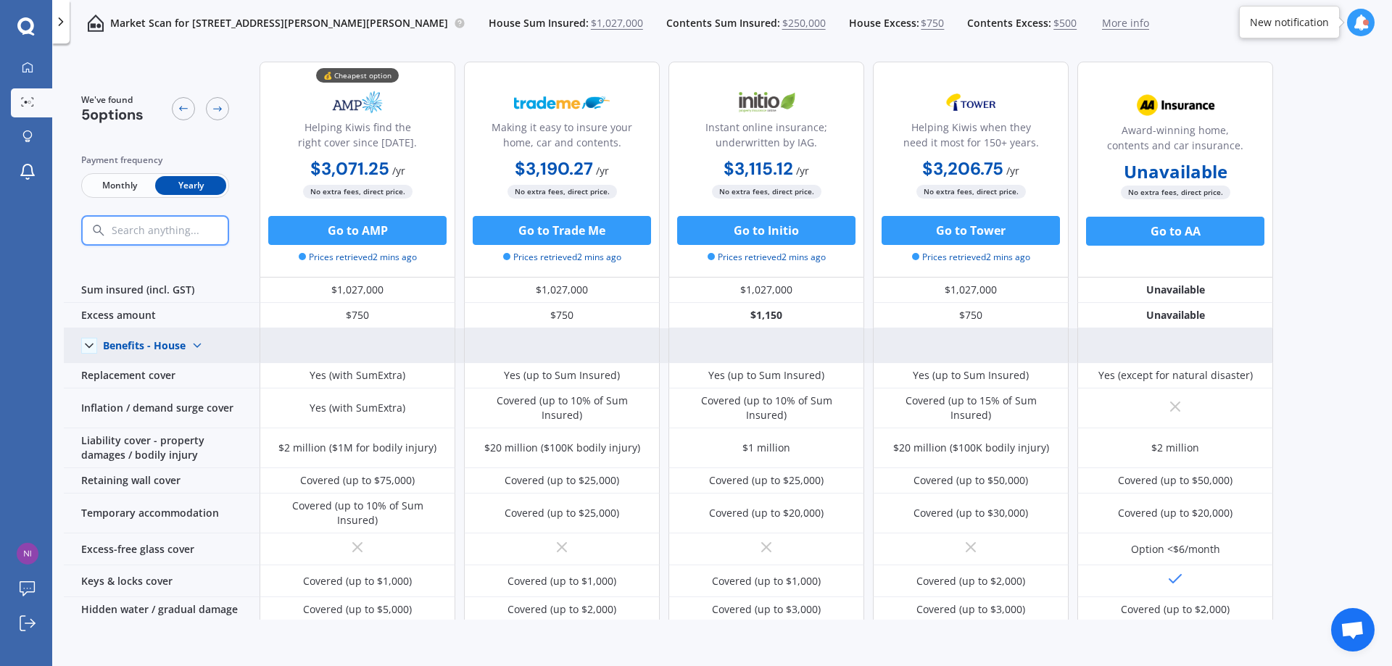
click at [173, 341] on div "Benefits - House" at bounding box center [144, 345] width 83 height 13
click at [172, 398] on span "Benefits - Contents" at bounding box center [161, 397] width 92 height 14
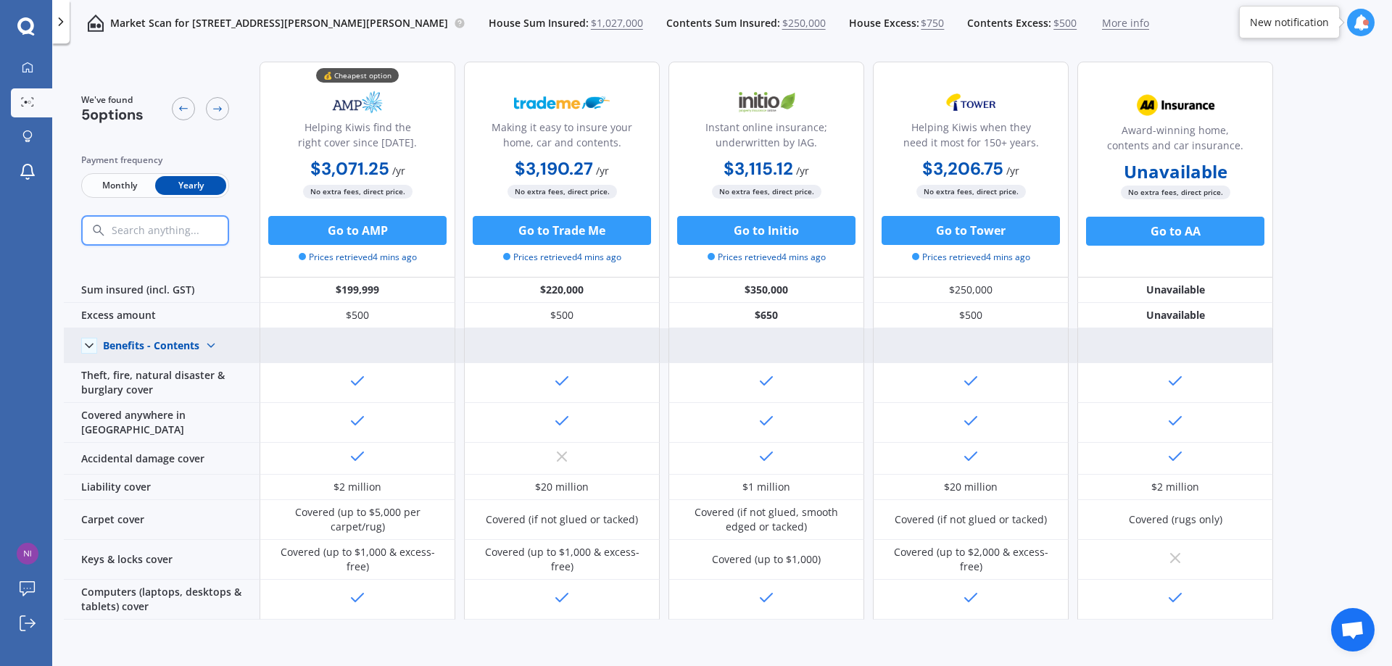
click at [144, 347] on div "Benefits - Contents" at bounding box center [151, 345] width 96 height 13
click at [162, 381] on div "Benefits - House" at bounding box center [164, 371] width 120 height 26
